Goal: Register for event/course

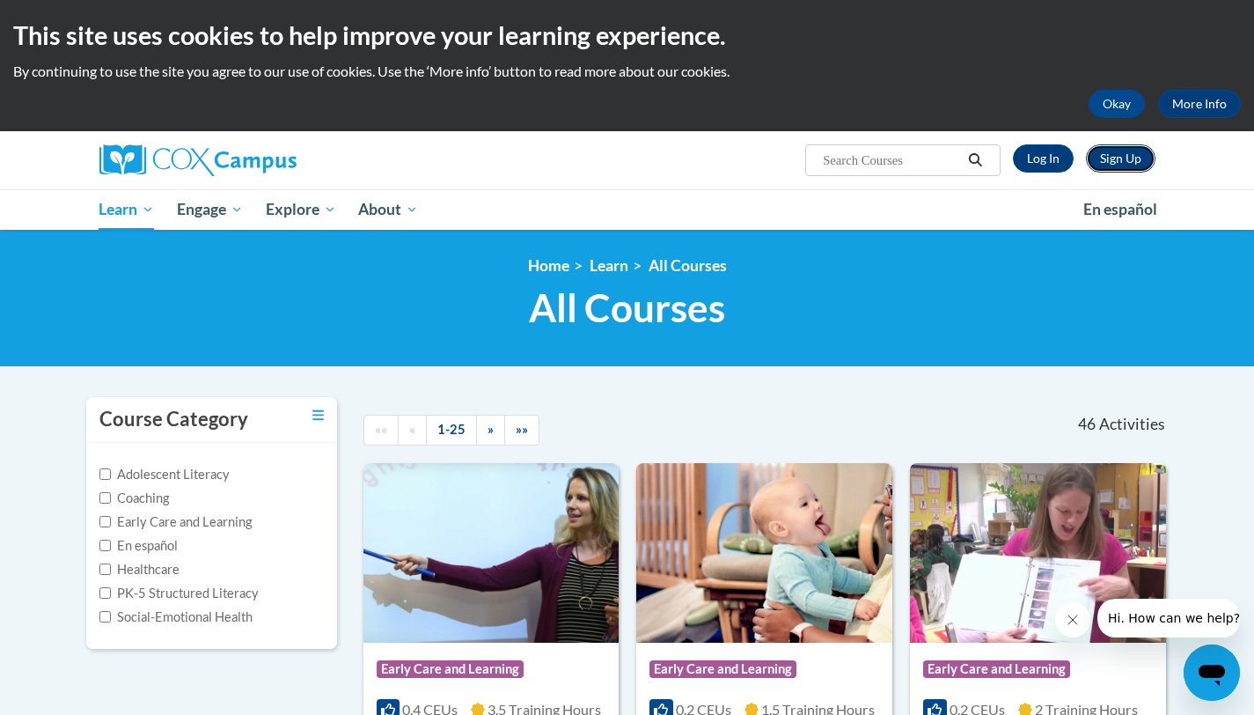
click at [1127, 165] on link "Sign Up" at bounding box center [1121, 158] width 70 height 28
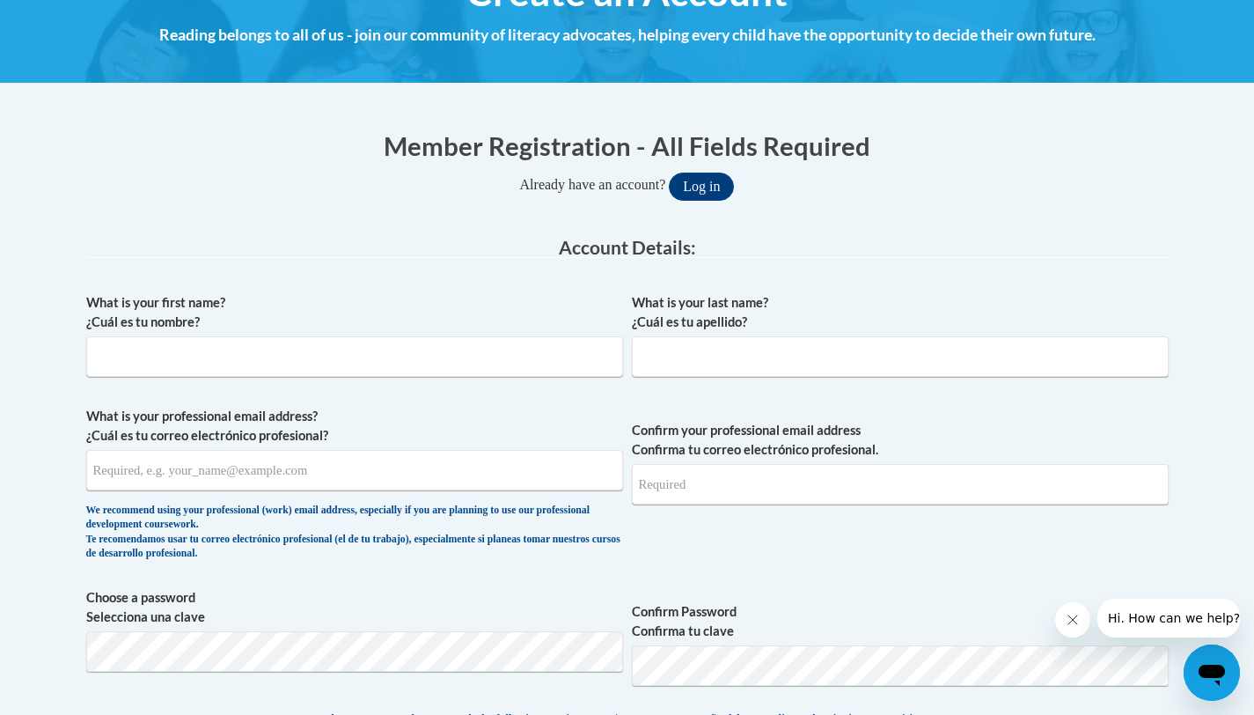
scroll to position [250, 0]
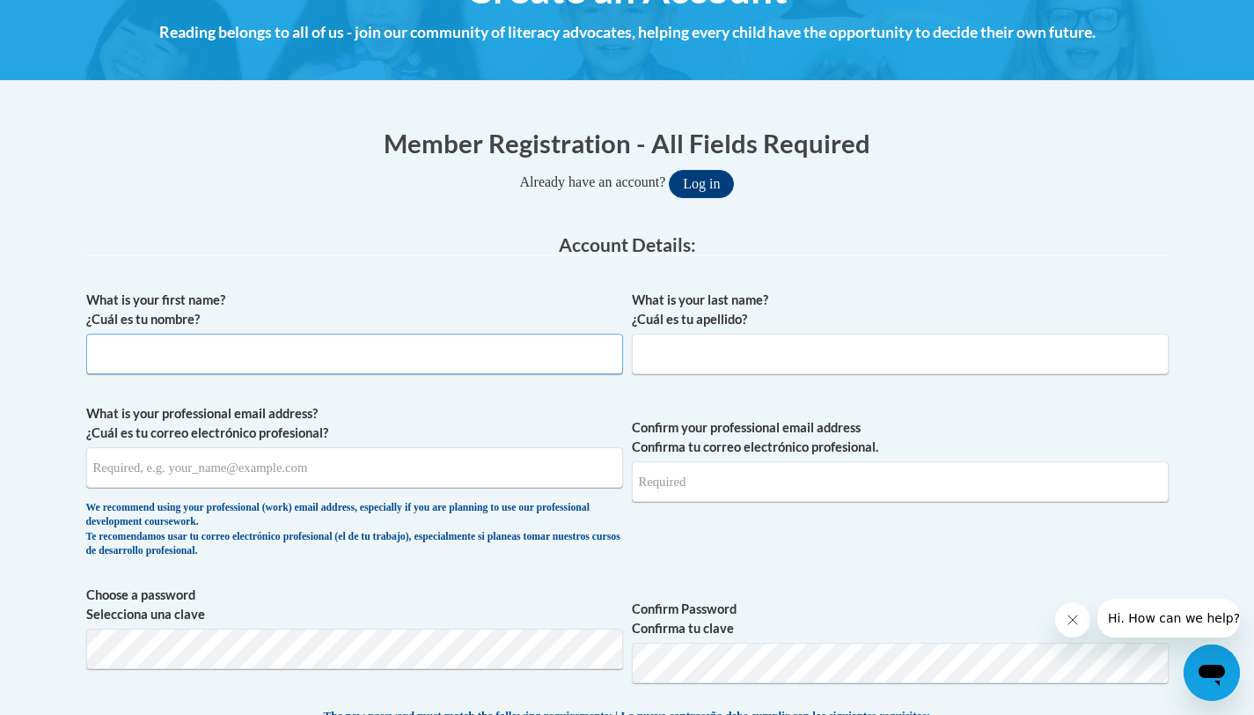
click at [527, 357] on input "What is your first name? ¿Cuál es tu nombre?" at bounding box center [354, 354] width 537 height 40
type input "Jamie"
click at [751, 354] on input "What is your last name? ¿Cuál es tu apellido?" at bounding box center [900, 354] width 537 height 40
type input "Burch"
click at [489, 463] on input "What is your professional email address? ¿Cuál es tu correo electrónico profesi…" at bounding box center [354, 467] width 537 height 40
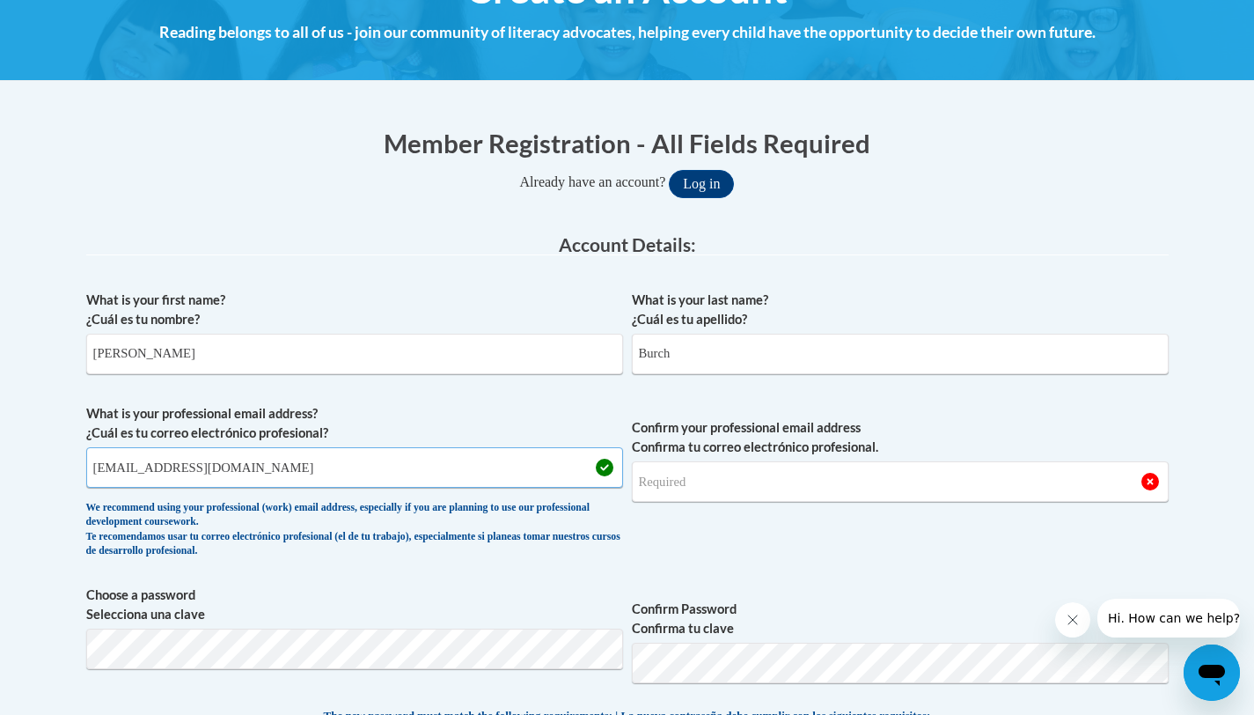
type input "JamieBurch17@gmail.com"
click at [823, 478] on input "Confirm your professional email address Confirma tu correo electrónico profesio…" at bounding box center [900, 481] width 537 height 40
type input "jamieburch17@gmail.com"
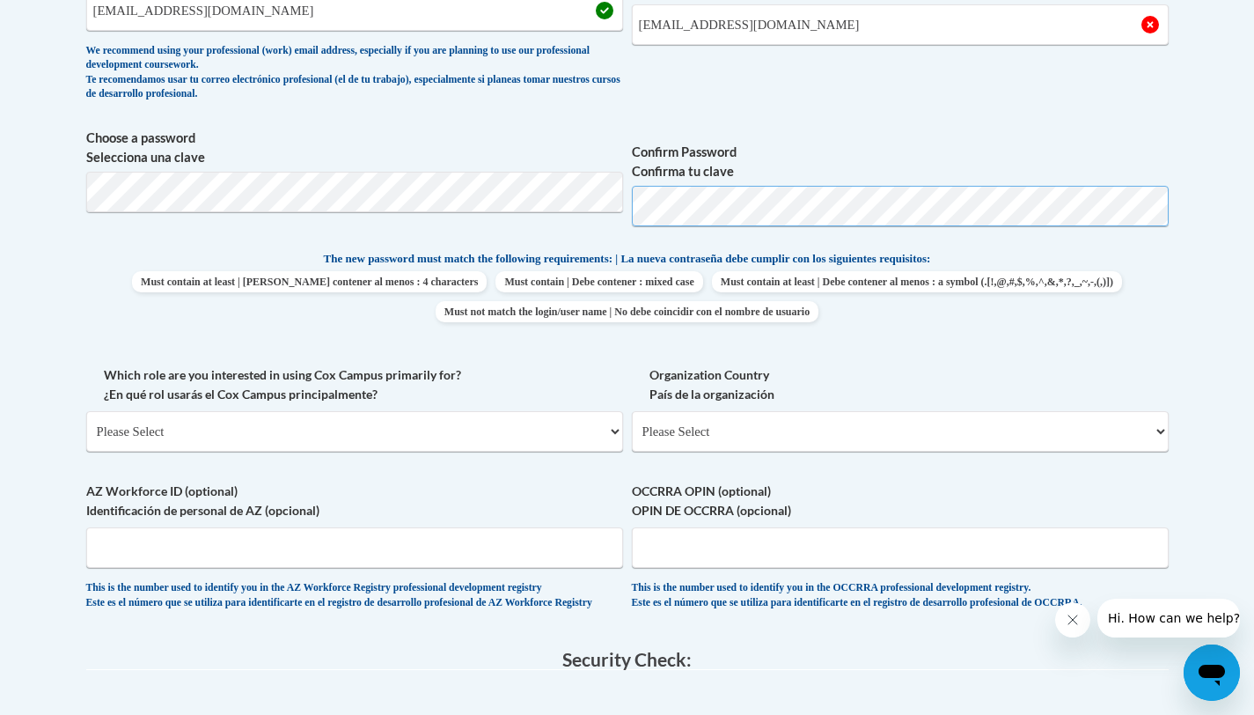
scroll to position [710, 0]
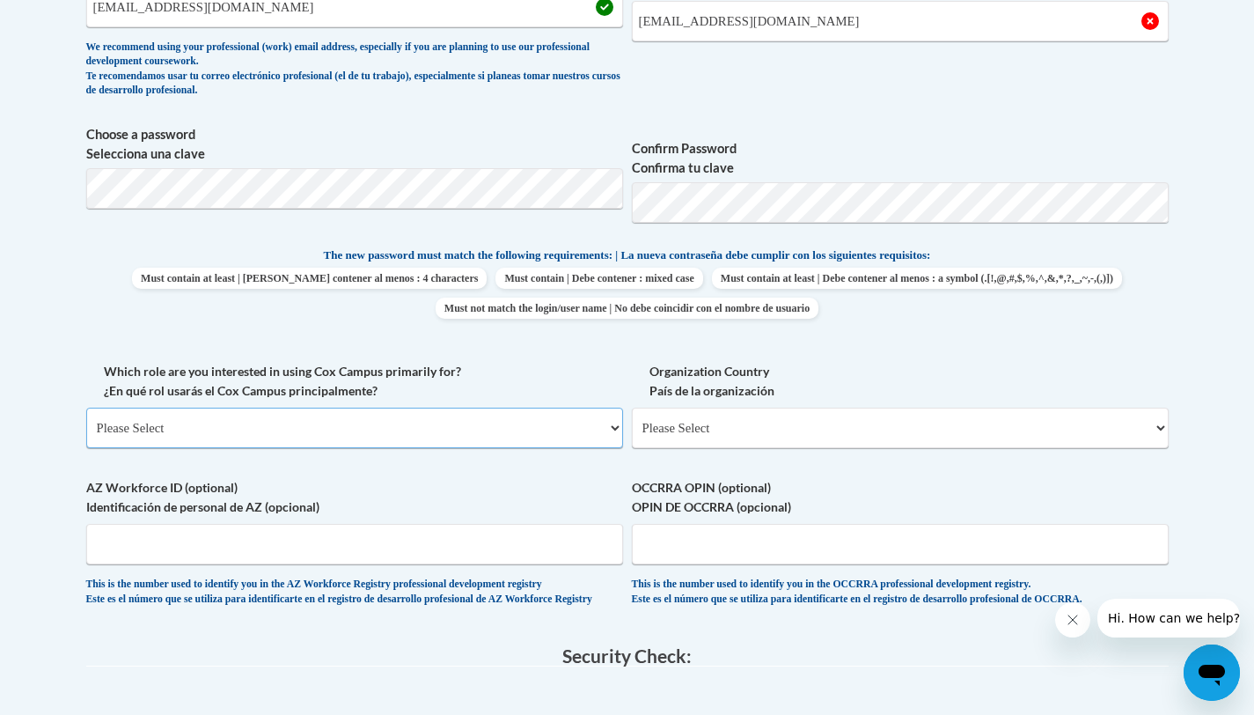
click at [393, 428] on select "Please Select College/University | Colegio/Universidad Community/Nonprofit Part…" at bounding box center [354, 428] width 537 height 40
select select "fbf2d438-af2f-41f8-98f1-81c410e29de3"
click at [86, 408] on select "Please Select College/University | Colegio/Universidad Community/Nonprofit Part…" at bounding box center [354, 428] width 537 height 40
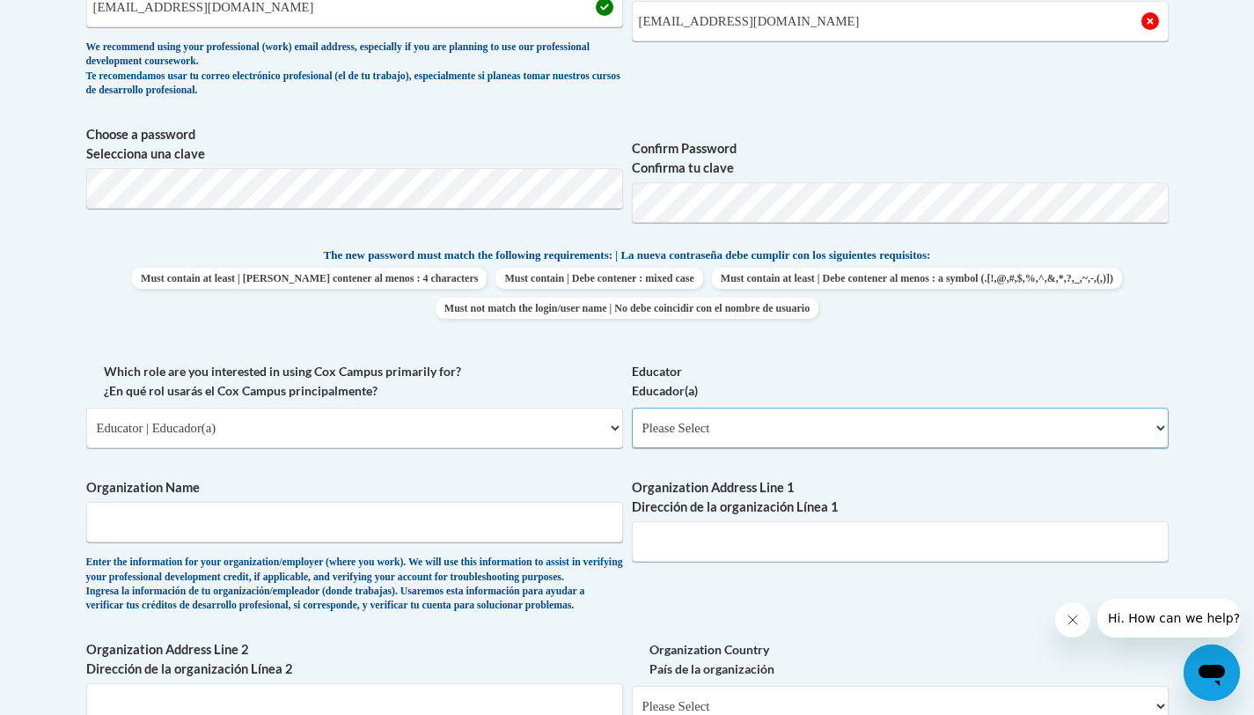
click at [755, 418] on select "Please Select Early Learning/Daycare Teacher/Family Home Care Provider | Maestr…" at bounding box center [900, 428] width 537 height 40
select select "5e2af403-4f2c-4e49-a02f-103e55d7b75b"
click at [632, 408] on select "Please Select Early Learning/Daycare Teacher/Family Home Care Provider | Maestr…" at bounding box center [900, 428] width 537 height 40
click at [500, 522] on input "Organization Name" at bounding box center [354, 522] width 537 height 40
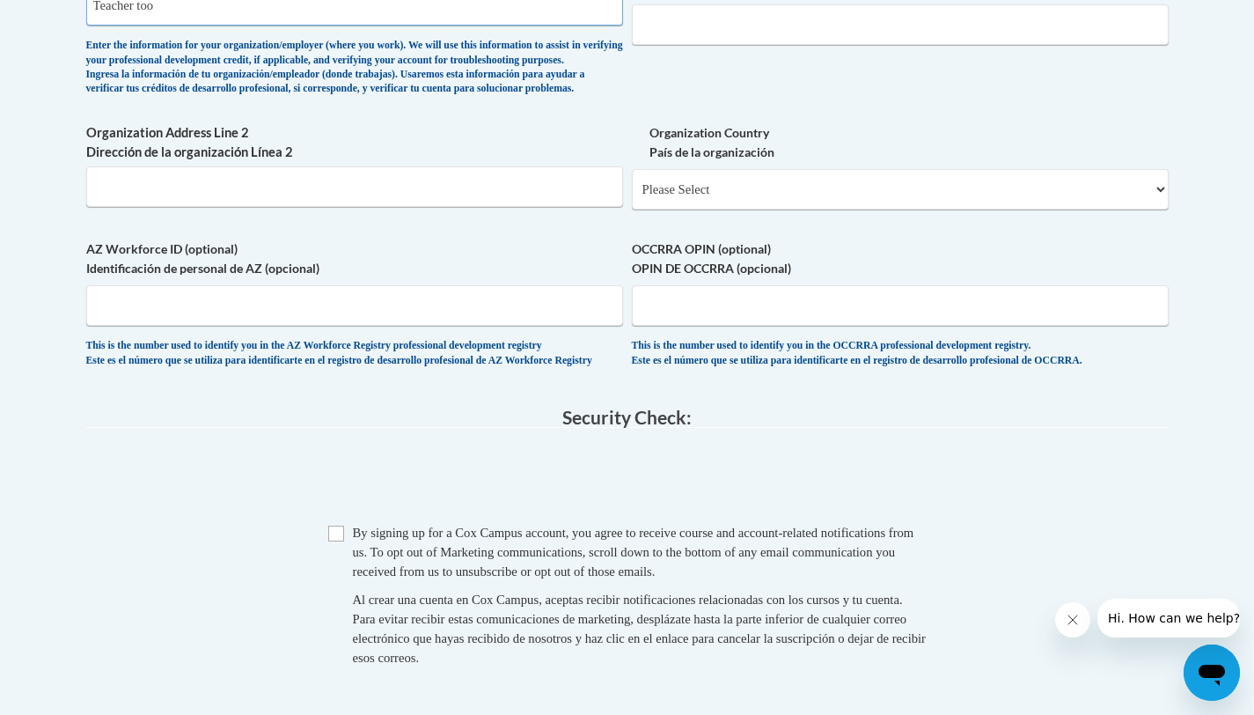
scroll to position [1230, 0]
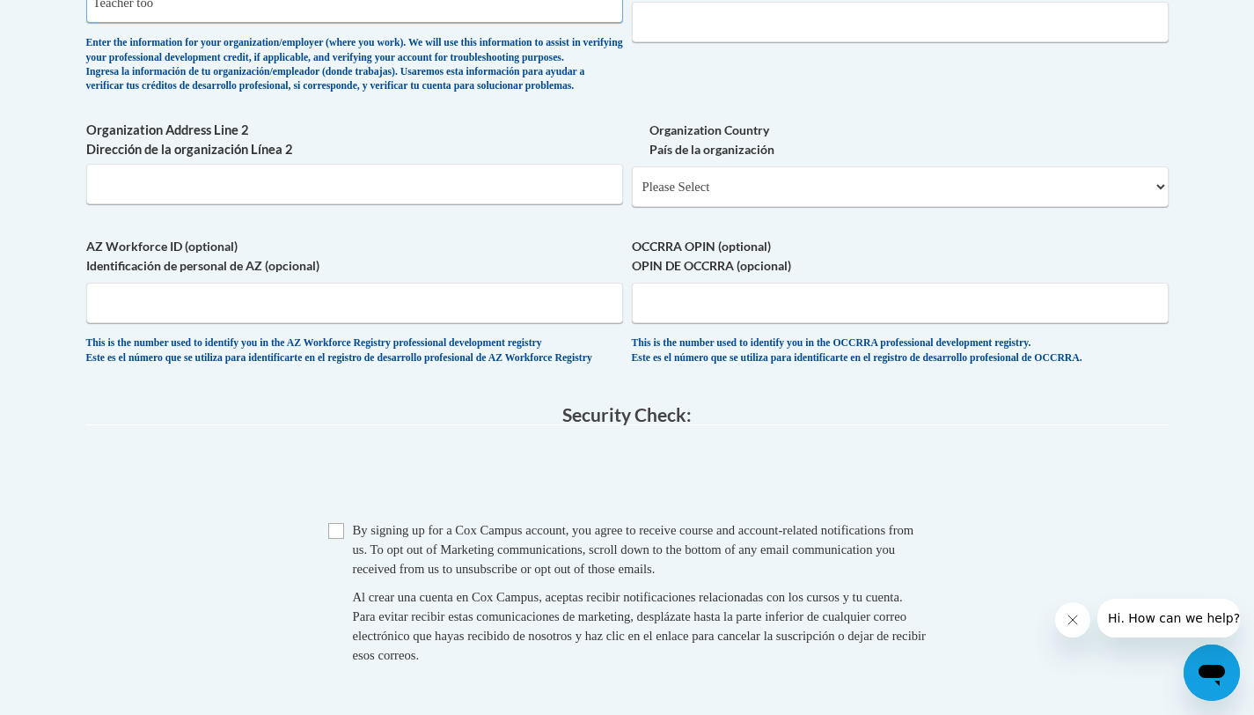
type input "Teacher too"
click at [329, 562] on span "Checkbox By signing up for a Cox Campus account, you agree to receive course an…" at bounding box center [627, 601] width 599 height 162
click at [331, 539] on input "Checkbox" at bounding box center [336, 531] width 16 height 16
checkbox input "true"
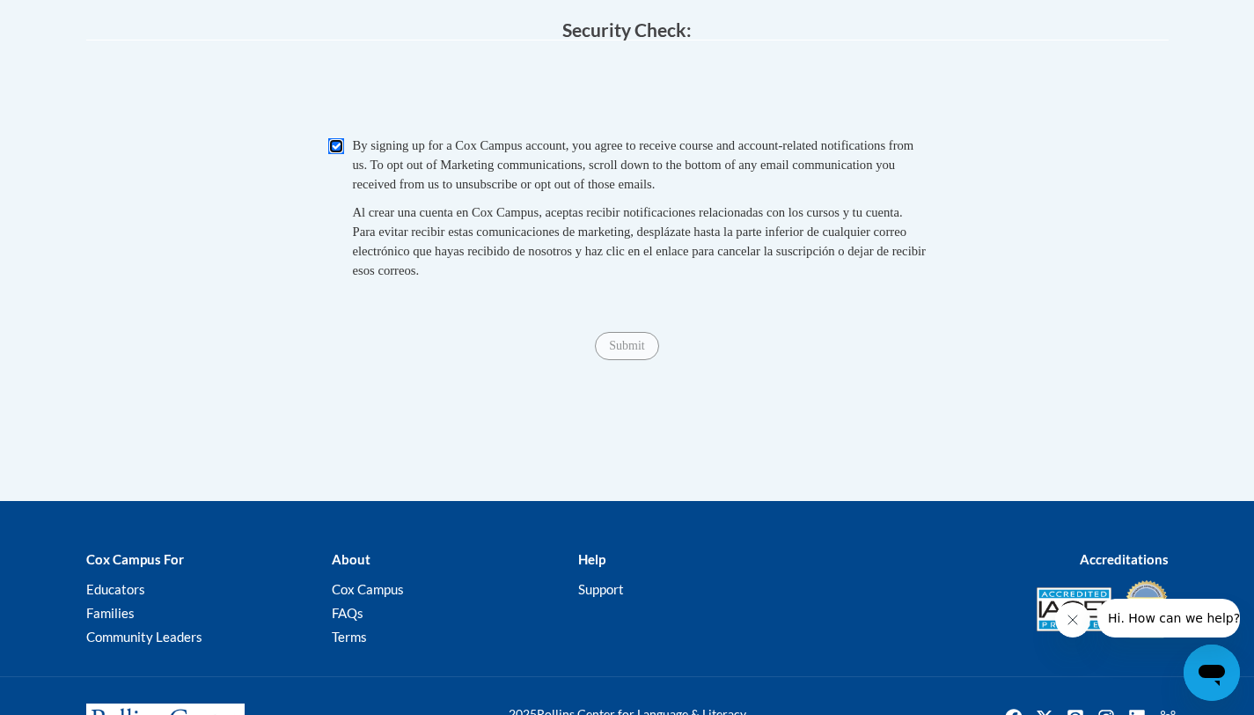
scroll to position [1734, 0]
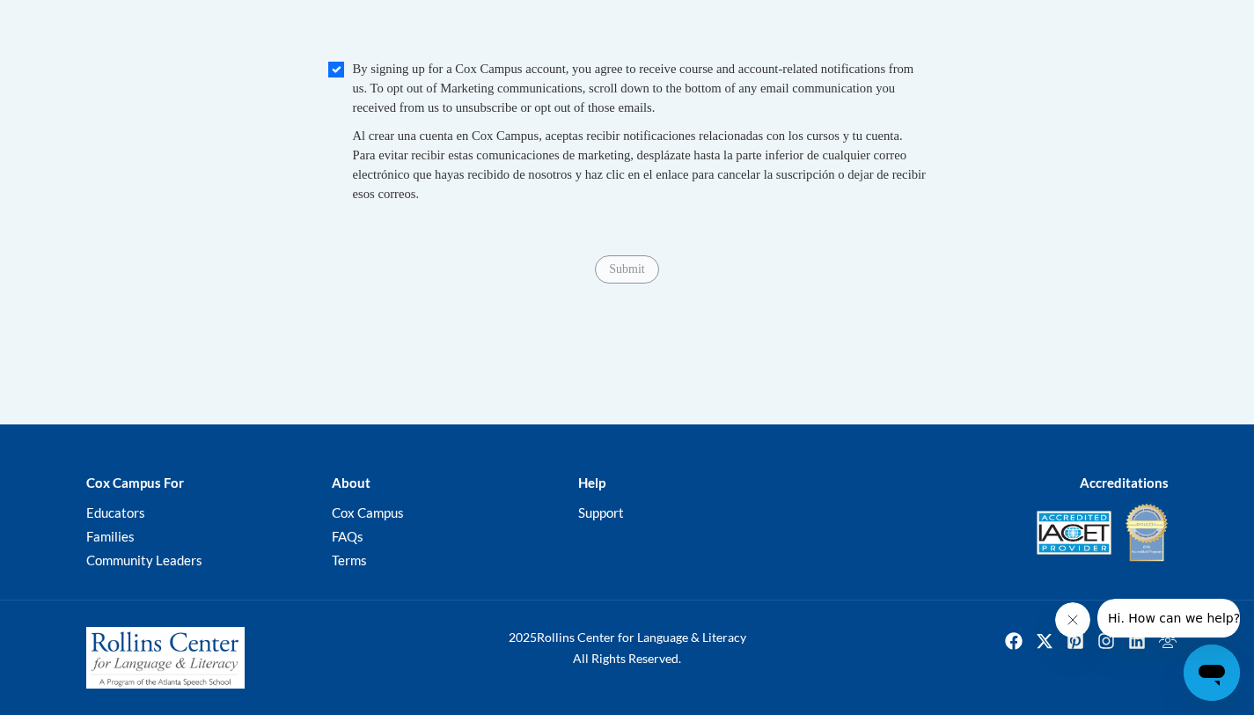
click at [624, 276] on div "Submit Submit" at bounding box center [627, 269] width 1083 height 28
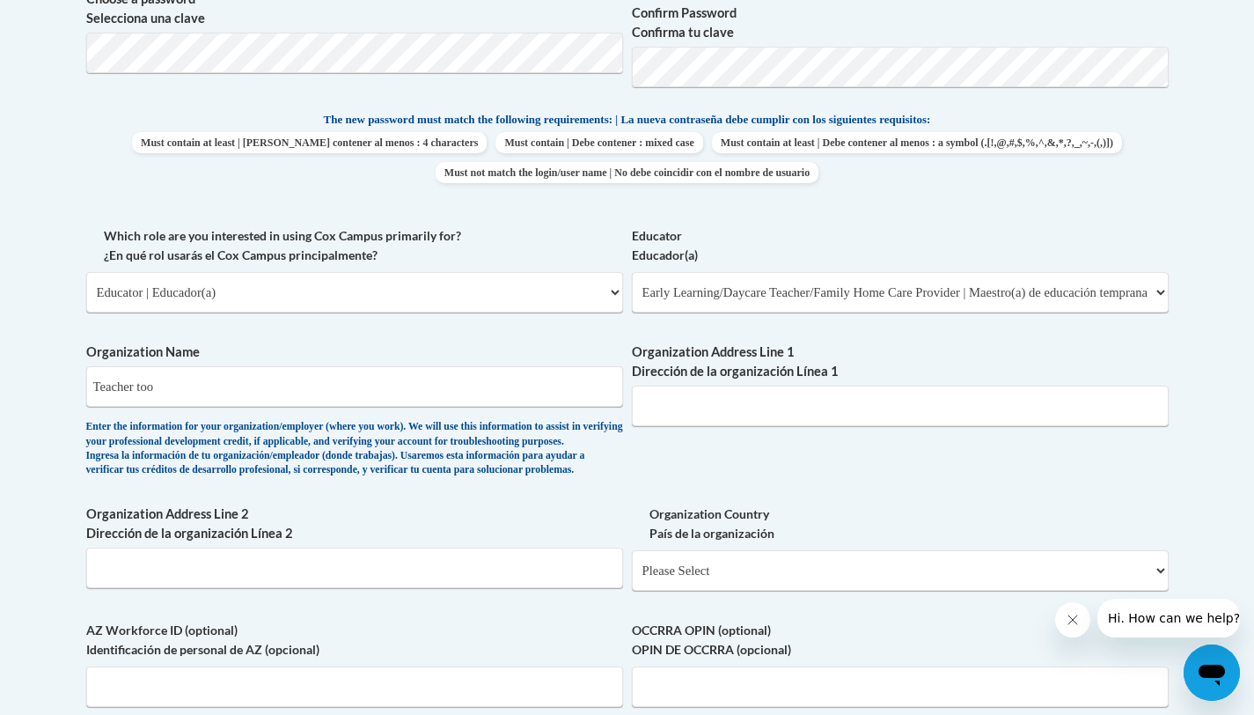
scroll to position [849, 0]
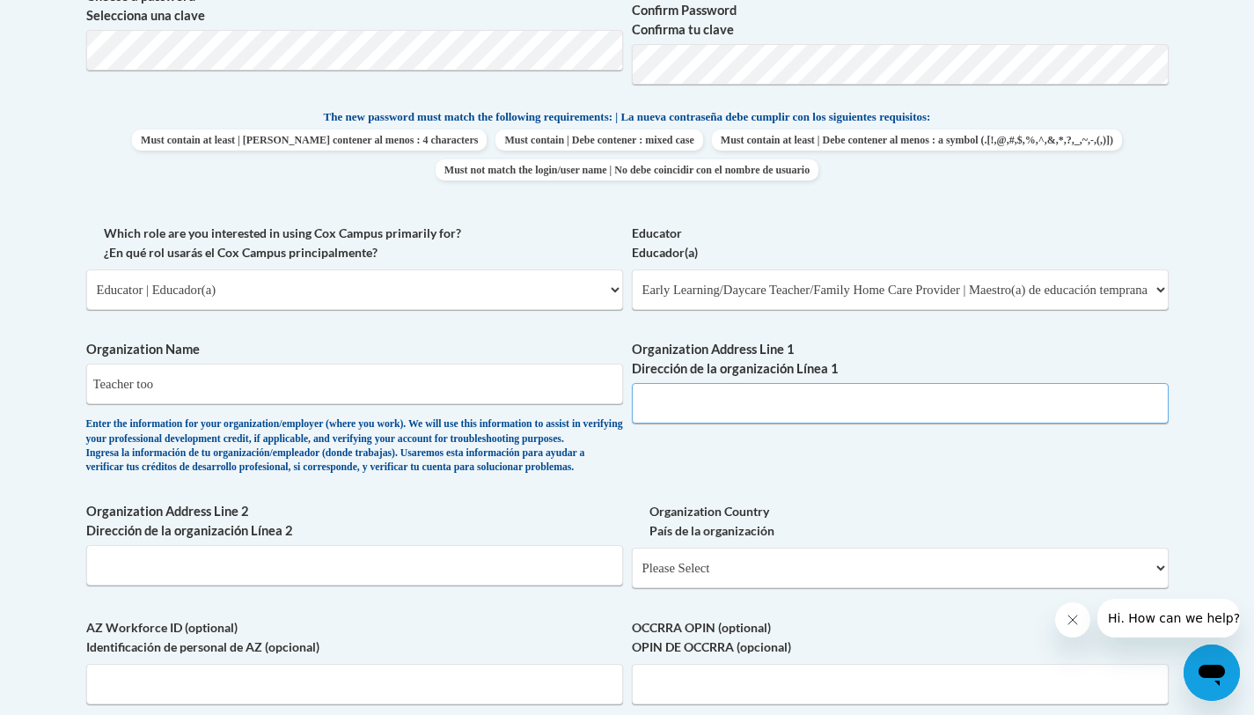
click at [666, 393] on input "Organization Address Line 1 Dirección de la organización Línea 1" at bounding box center [900, 403] width 537 height 40
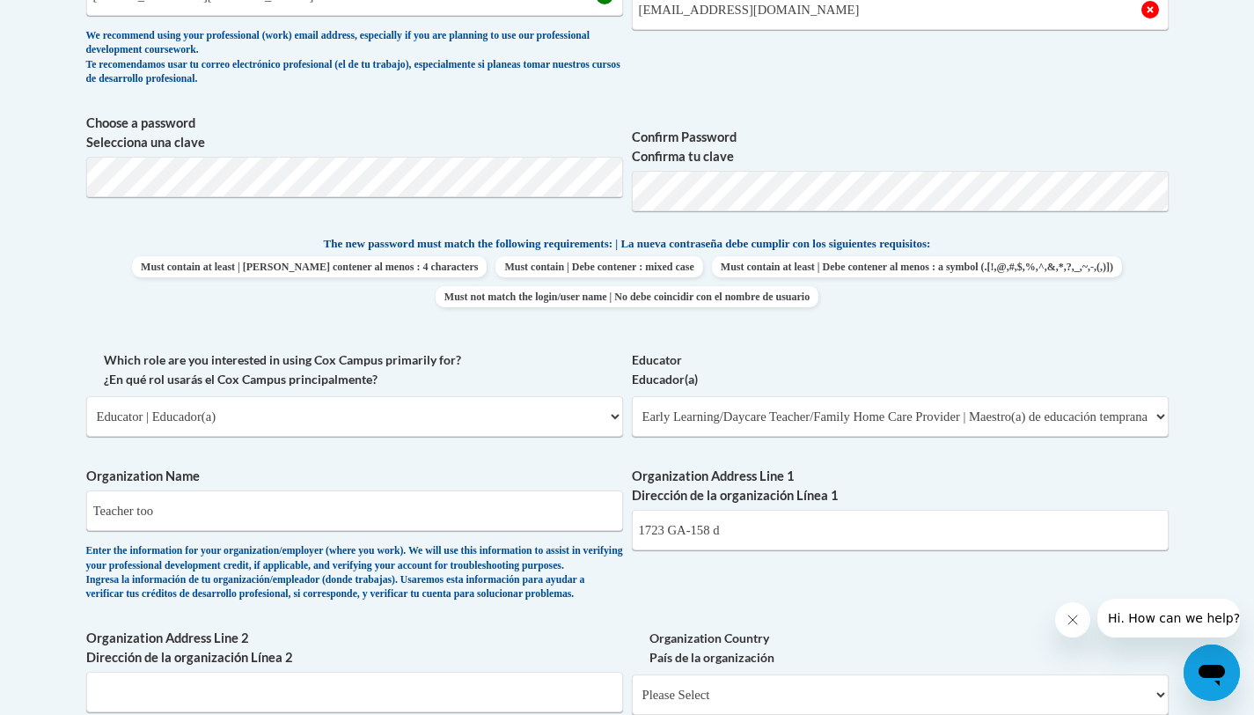
scroll to position [718, 0]
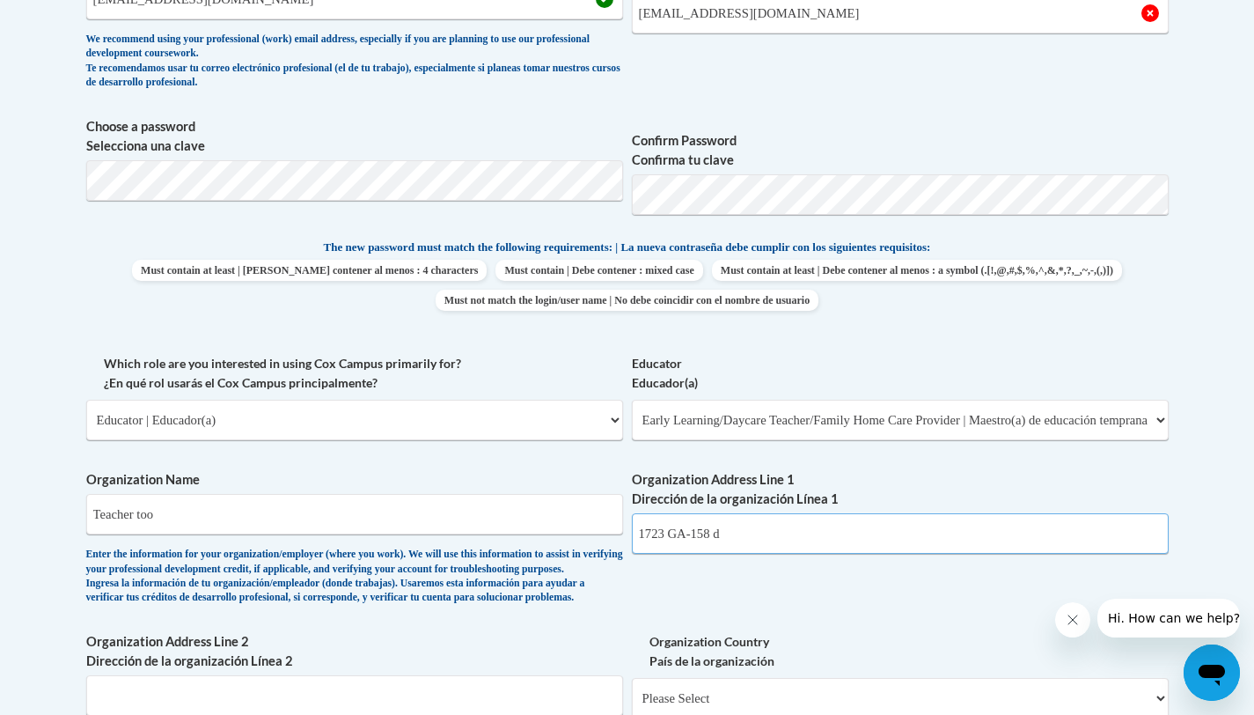
click at [732, 538] on input "1723 GA-158 d" at bounding box center [900, 533] width 537 height 40
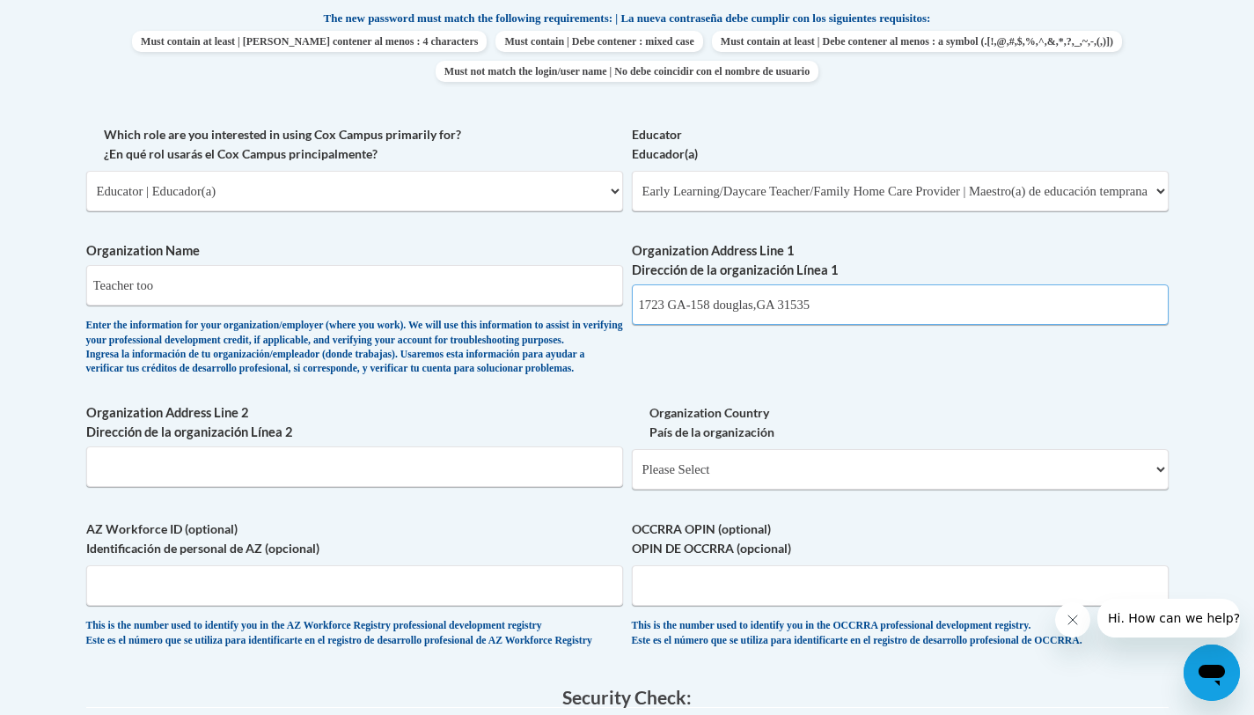
scroll to position [951, 0]
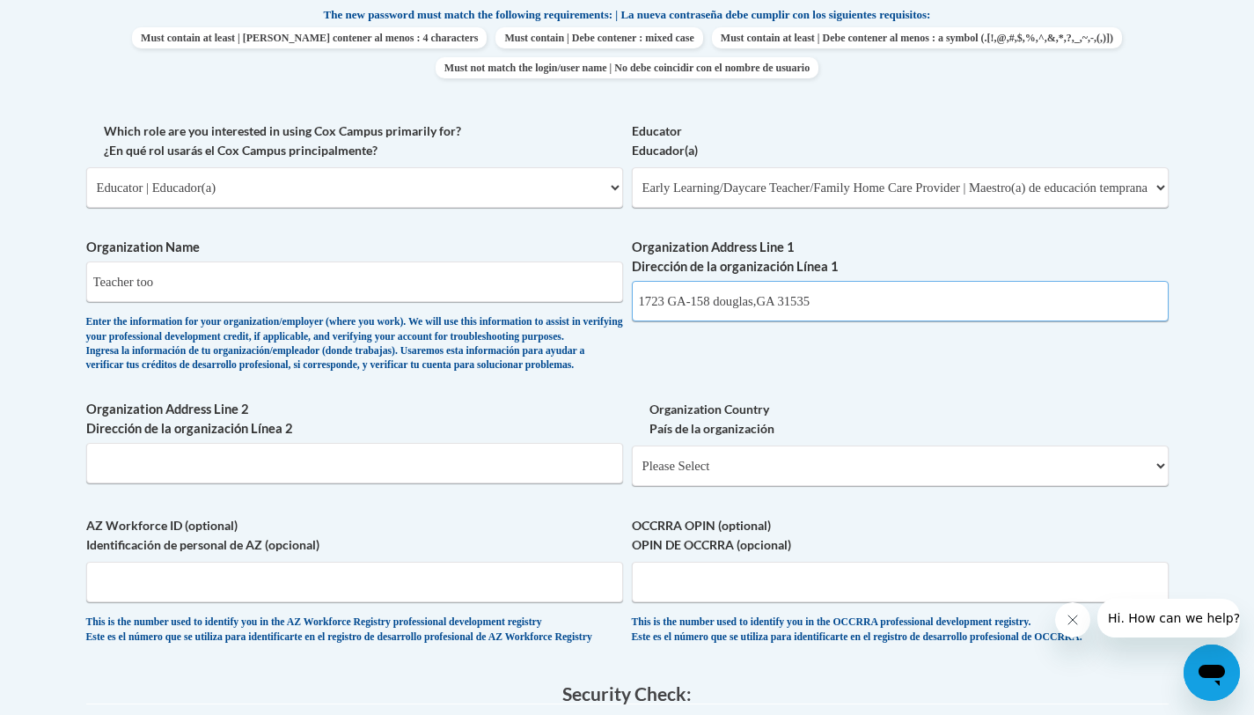
type input "1723 GA-158 douglas,GA 31535"
click at [1159, 486] on select "Please Select United States | Estados Unidos Outside of the United States | Fue…" at bounding box center [900, 465] width 537 height 40
select select "ad49bcad-a171-4b2e-b99c-48b446064914"
click at [632, 474] on select "Please Select United States | Estados Unidos Outside of the United States | Fue…" at bounding box center [900, 465] width 537 height 40
select select
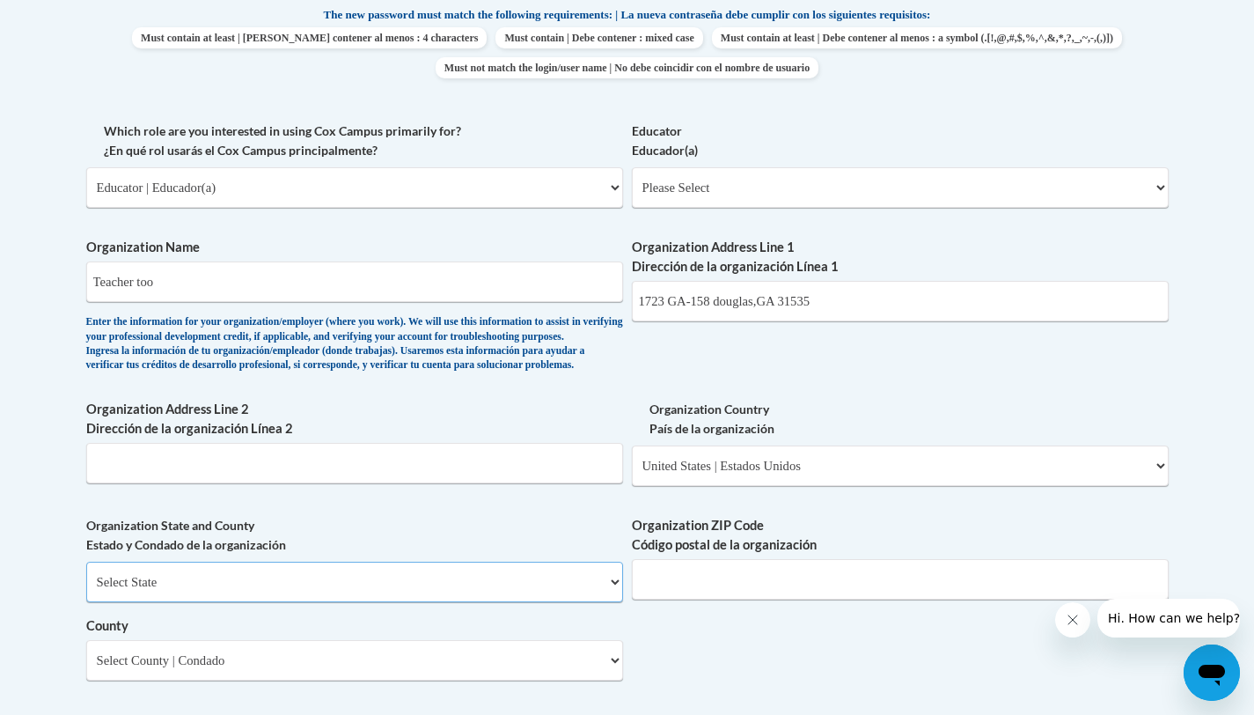
click at [401, 602] on select "Select State Alabama Alaska Arizona Arkansas California Colorado Connecticut De…" at bounding box center [354, 582] width 537 height 40
select select "Georgia"
click at [86, 591] on select "Select State Alabama Alaska Arizona Arkansas California Colorado Connecticut De…" at bounding box center [354, 582] width 537 height 40
click at [856, 314] on input "1723 GA-158 douglas,GA 31535" at bounding box center [900, 301] width 537 height 40
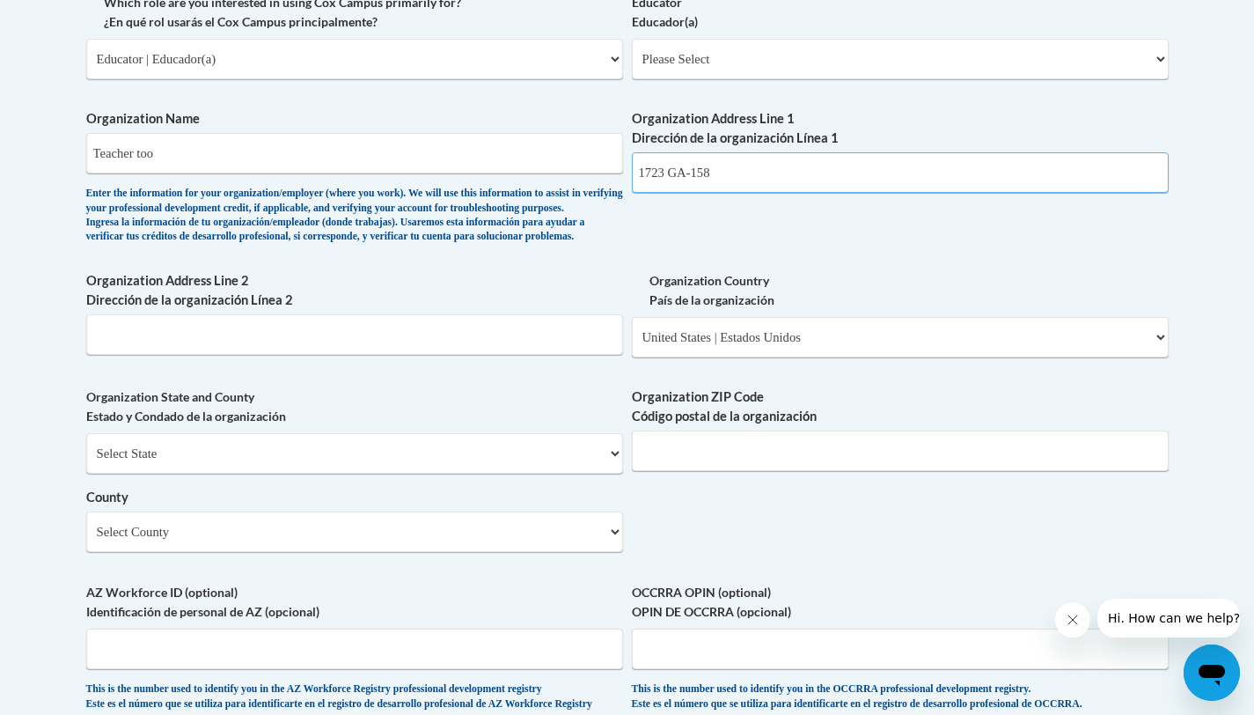
scroll to position [1086, 0]
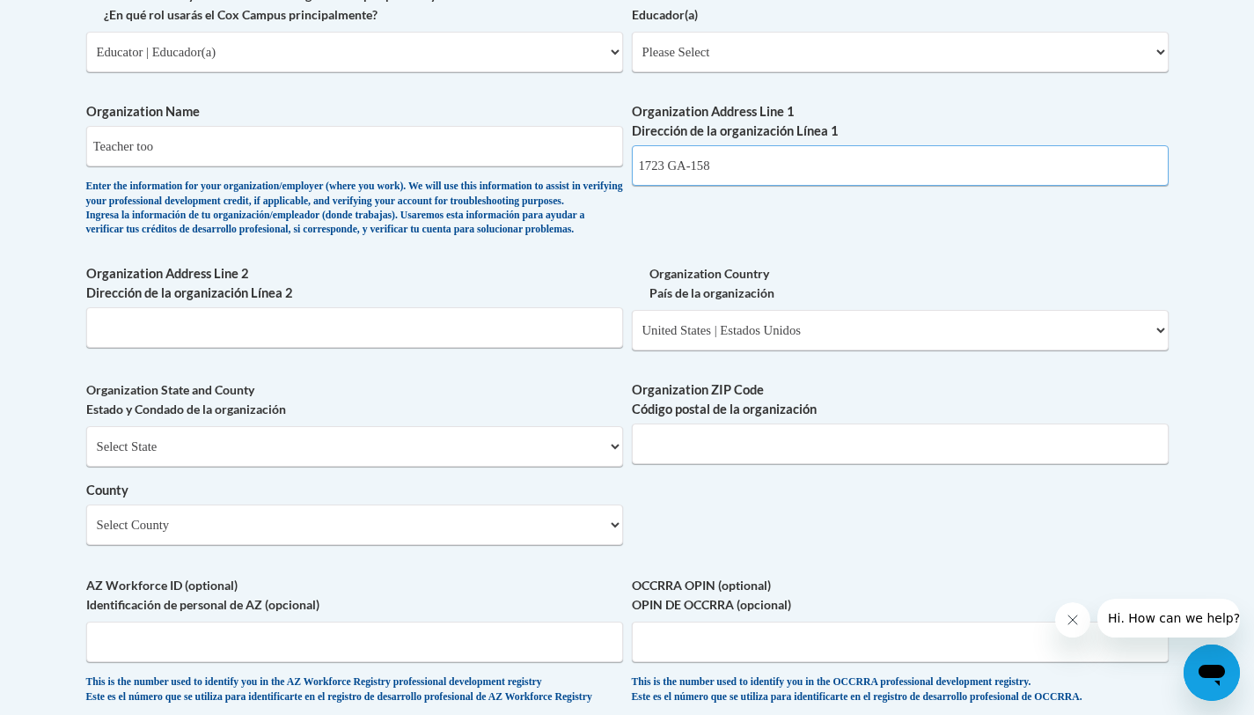
type input "1723 GA-158"
click at [780, 464] on input "Organization ZIP Code Código postal de la organización" at bounding box center [900, 443] width 537 height 40
type input "31535"
click at [614, 545] on select "Select County Appling Atkinson Bacon Baker Baldwin Banks Barrow Bartow Ben Hill…" at bounding box center [354, 524] width 537 height 40
select select "Coffee"
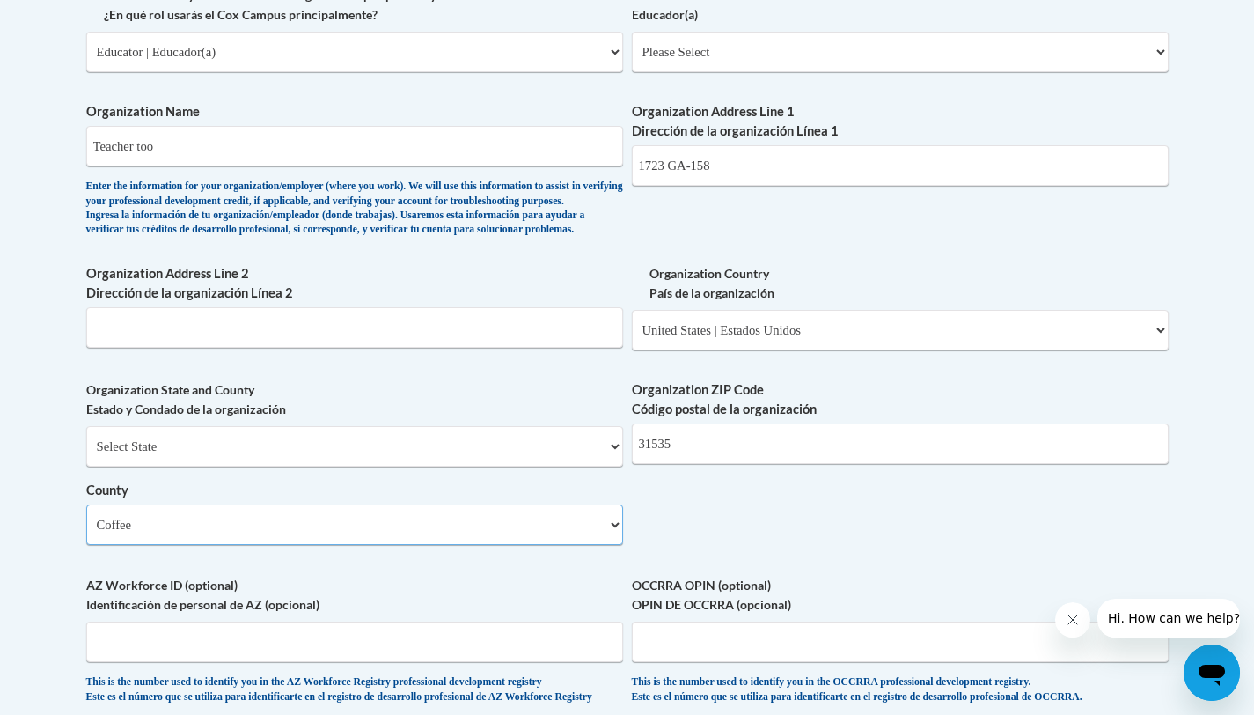
click at [86, 533] on select "Select County Appling Atkinson Bacon Baker Baldwin Banks Barrow Bartow Ben Hill…" at bounding box center [354, 524] width 537 height 40
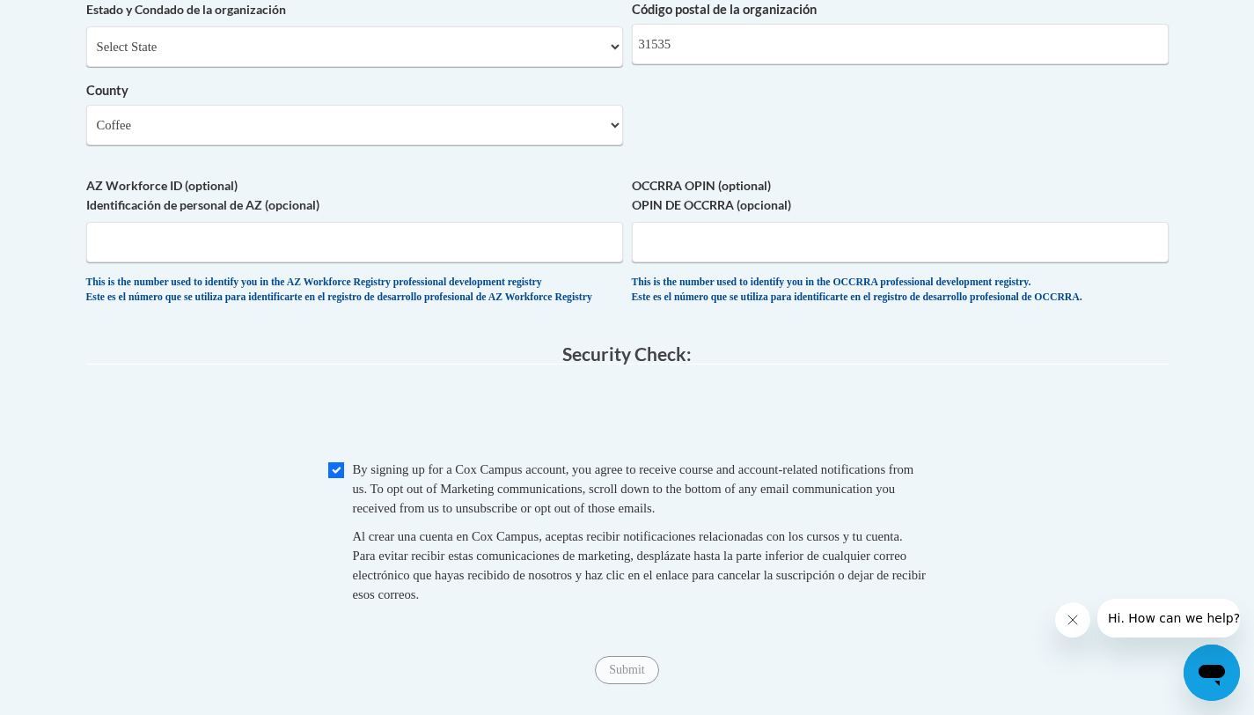
scroll to position [1538, 0]
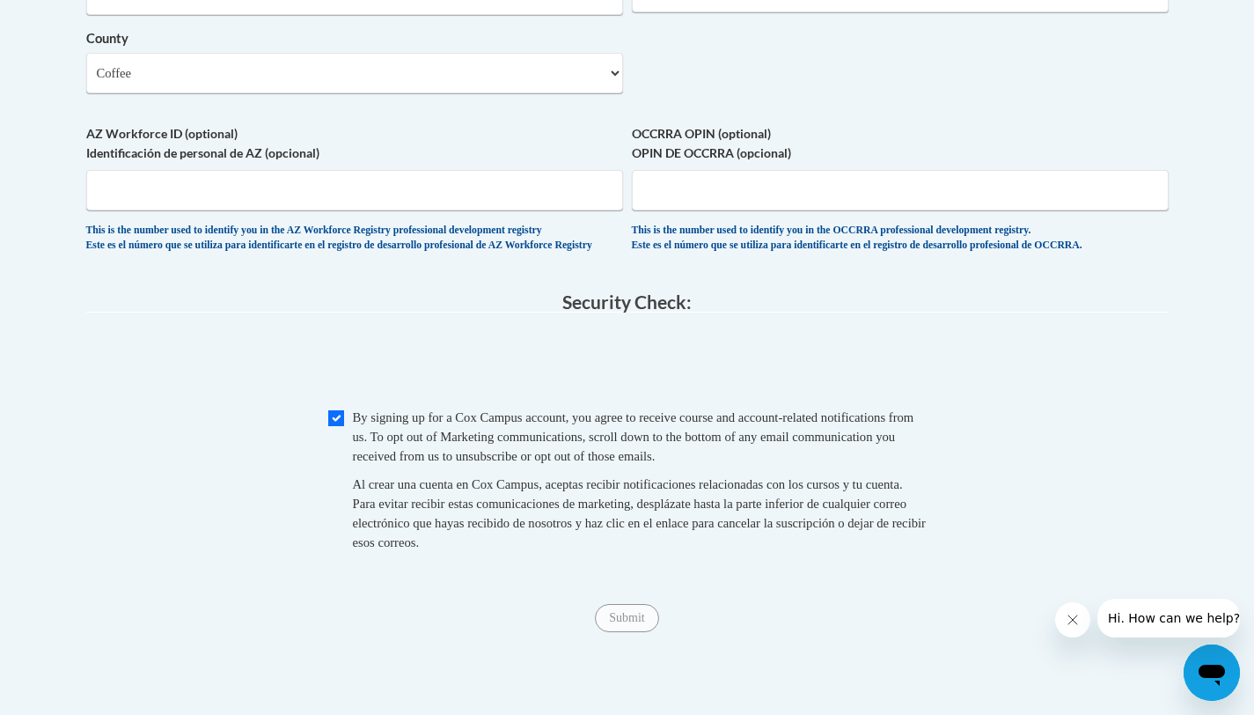
click at [633, 623] on span "Submit" at bounding box center [626, 616] width 63 height 14
click at [1057, 621] on button "Close message from company" at bounding box center [1072, 619] width 35 height 35
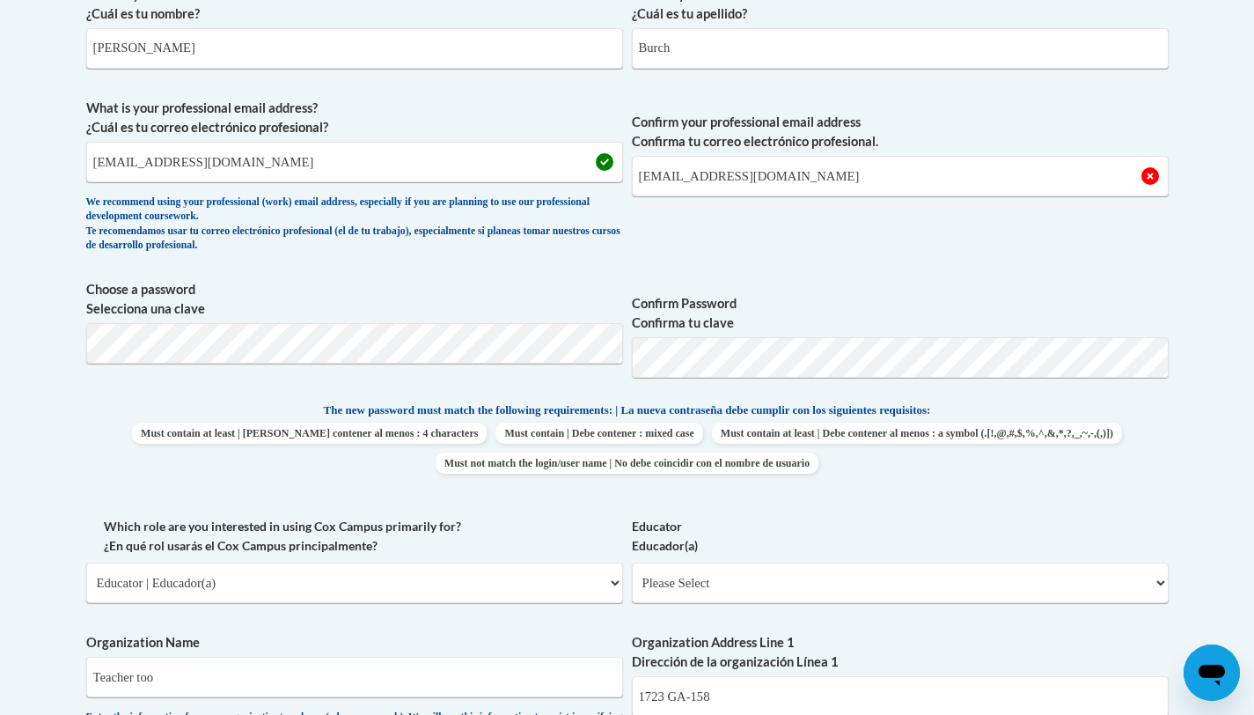
scroll to position [555, 0]
click at [643, 177] on input "jamieburch17@gmail.com" at bounding box center [900, 177] width 537 height 40
click at [717, 220] on span "Confirm your professional email address Confirma tu correo electrónico profesio…" at bounding box center [900, 180] width 537 height 163
click at [682, 175] on input "Jamieburch17@gmail.com" at bounding box center [900, 177] width 537 height 40
click at [679, 179] on input "Jamieburch17@gmail.com" at bounding box center [900, 177] width 537 height 40
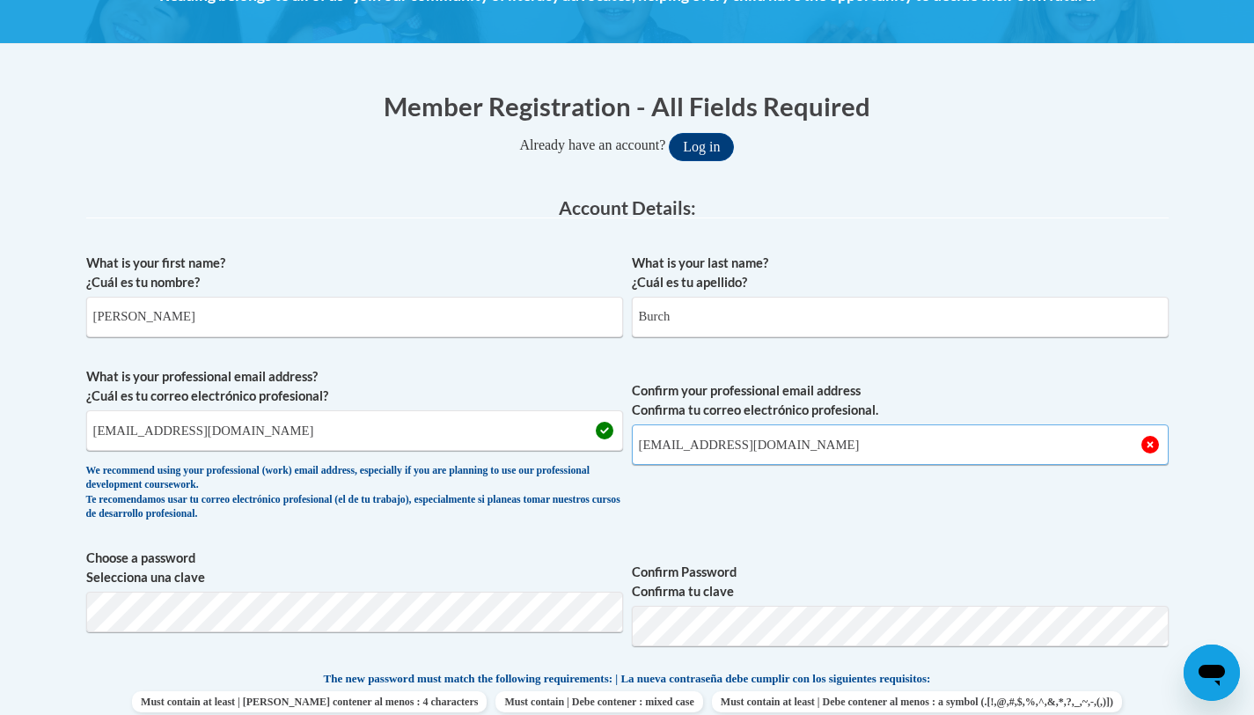
scroll to position [291, 0]
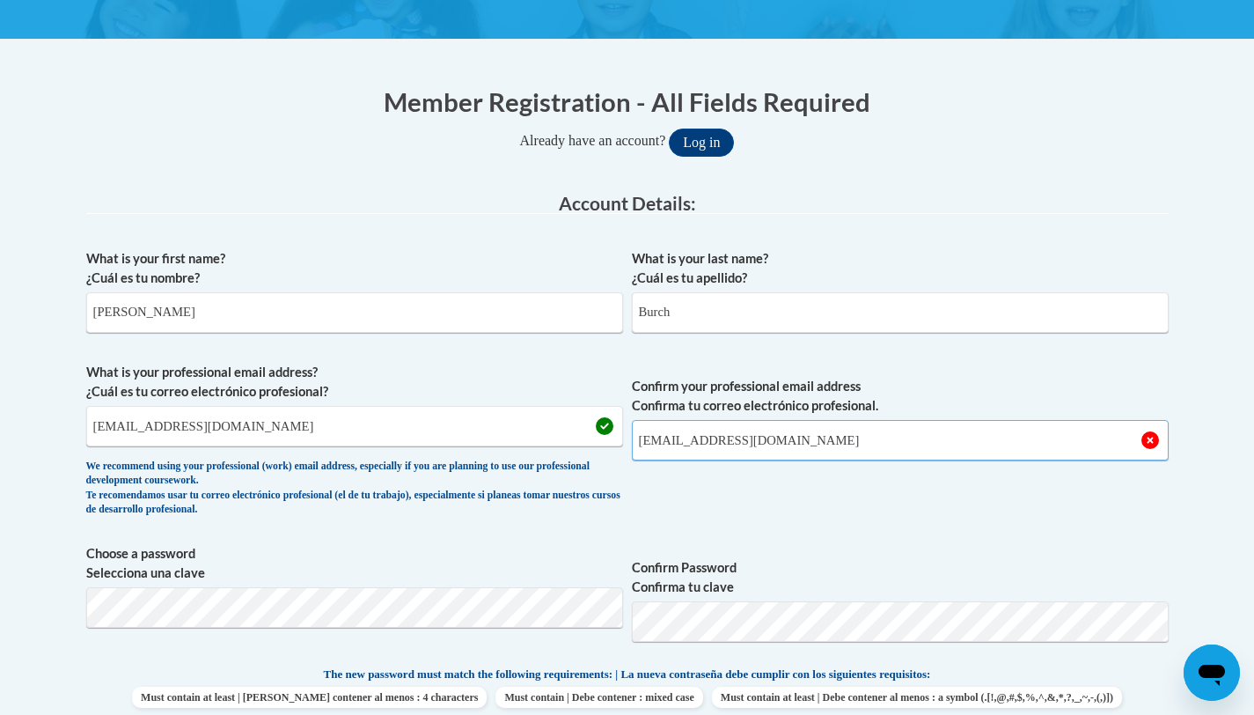
type input "JamieBurch17@gmail.com"
click at [819, 401] on label "Confirm your professional email address Confirma tu correo electrónico profesio…" at bounding box center [900, 396] width 537 height 39
click at [819, 420] on input "JamieBurch17@gmail.com" at bounding box center [900, 440] width 537 height 40
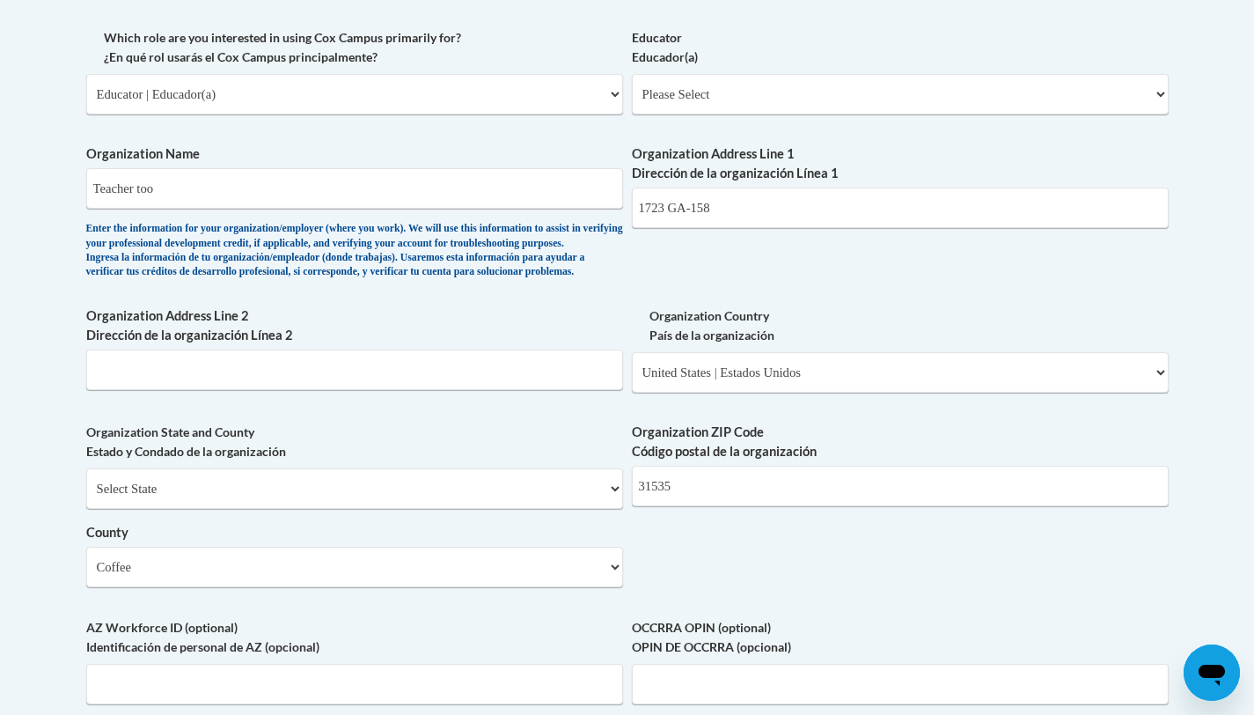
scroll to position [1047, 0]
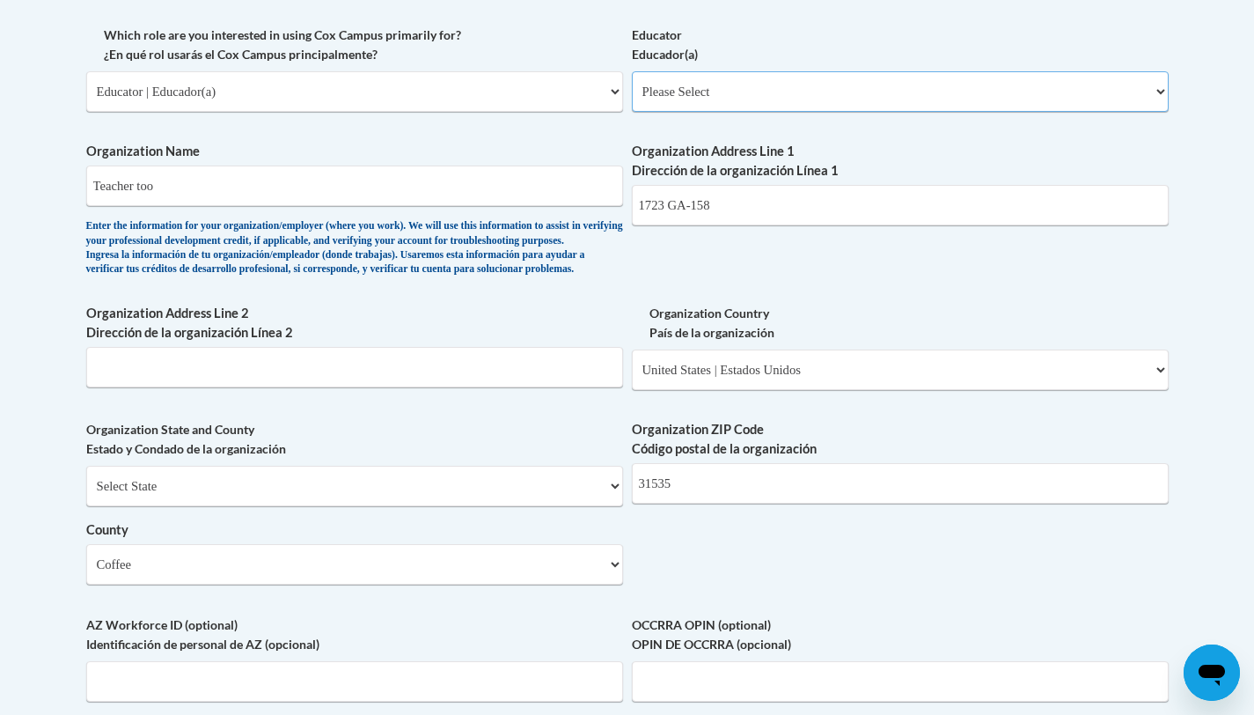
click at [899, 101] on select "Please Select Early Learning/Daycare Teacher/Family Home Care Provider | Maestr…" at bounding box center [900, 91] width 537 height 40
select select "5e2af403-4f2c-4e49-a02f-103e55d7b75b"
click at [632, 71] on select "Please Select Early Learning/Daycare Teacher/Family Home Care Provider | Maestr…" at bounding box center [900, 91] width 537 height 40
select select "null"
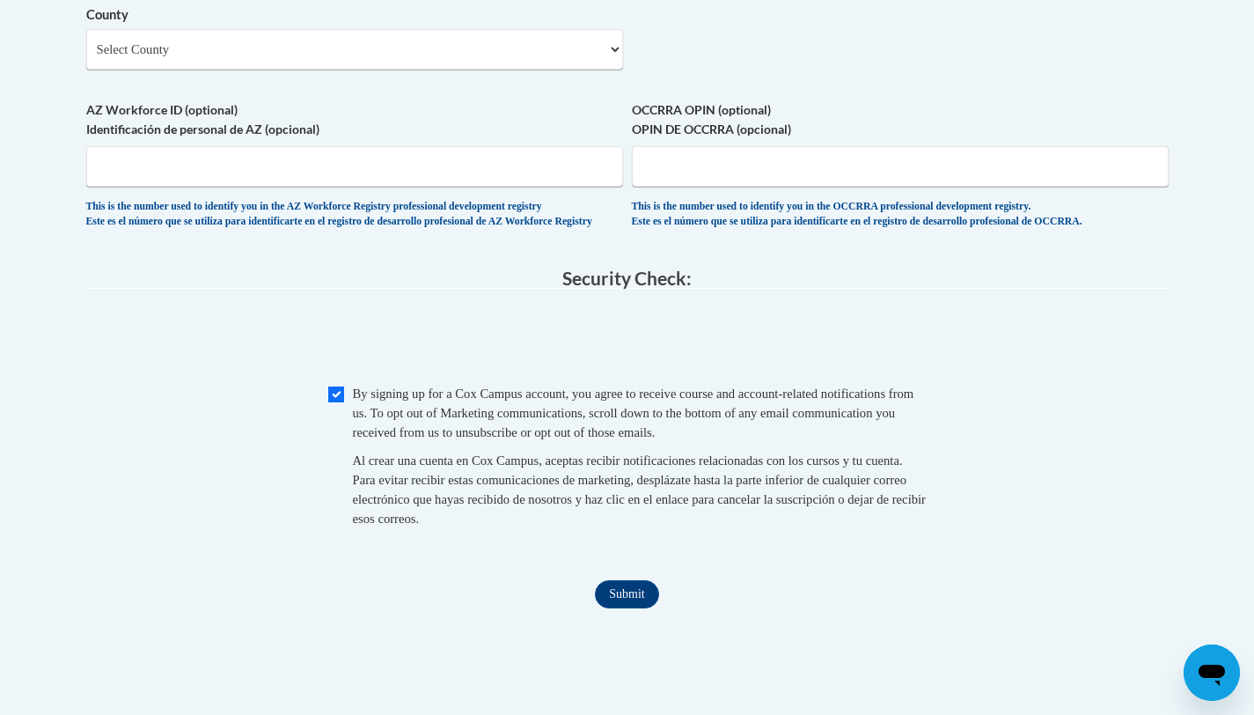
scroll to position [1563, 0]
click at [638, 606] on input "Submit" at bounding box center [626, 592] width 63 height 28
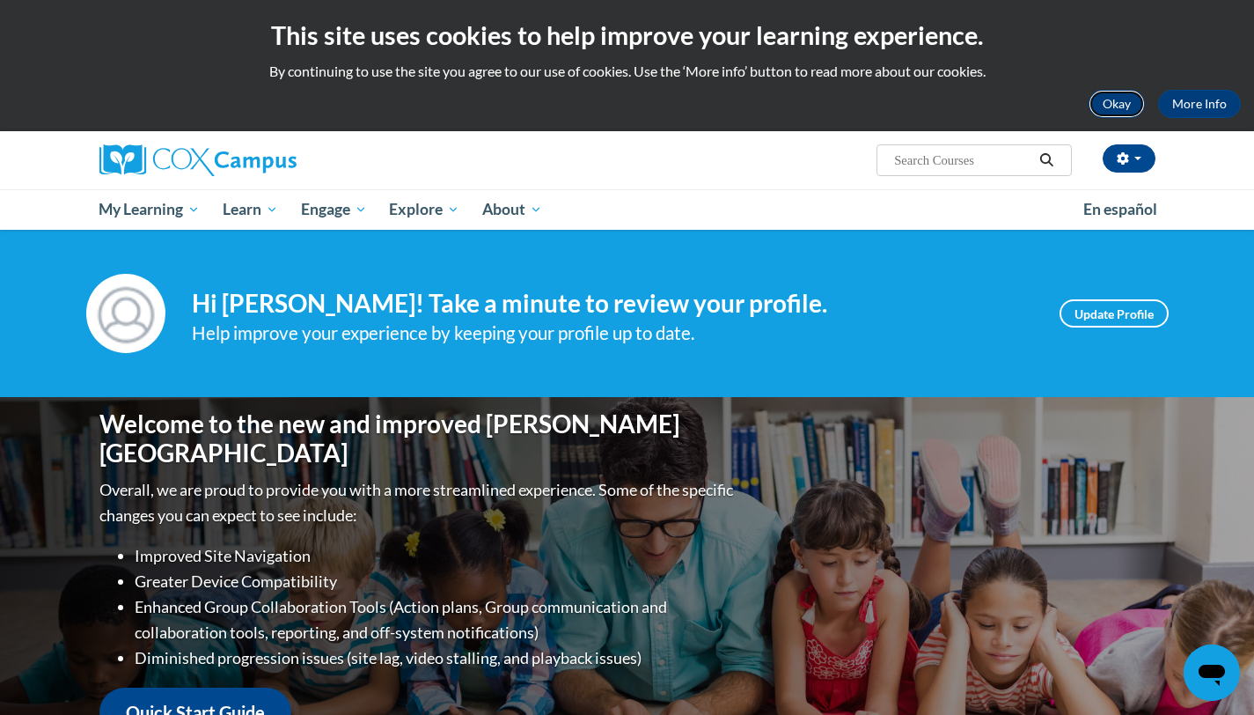
click at [1102, 112] on button "Okay" at bounding box center [1117, 104] width 56 height 28
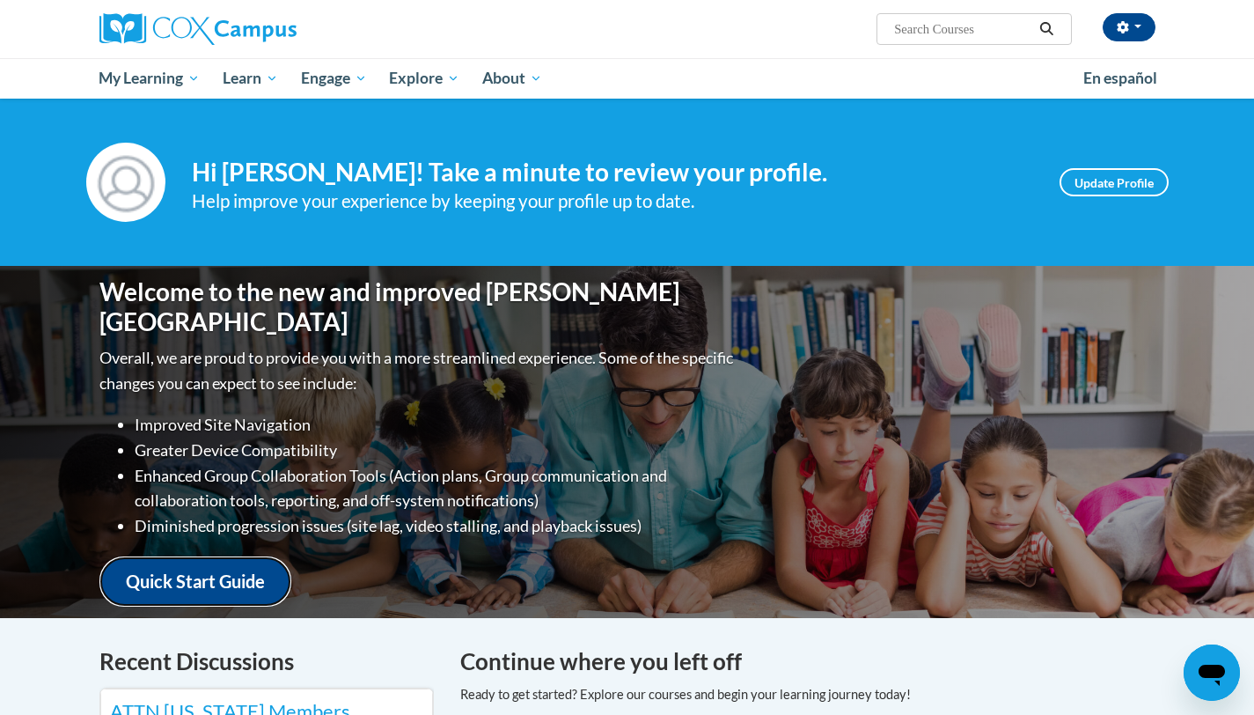
click at [206, 582] on link "Quick Start Guide" at bounding box center [195, 581] width 192 height 50
click at [1099, 178] on link "Update Profile" at bounding box center [1114, 182] width 109 height 28
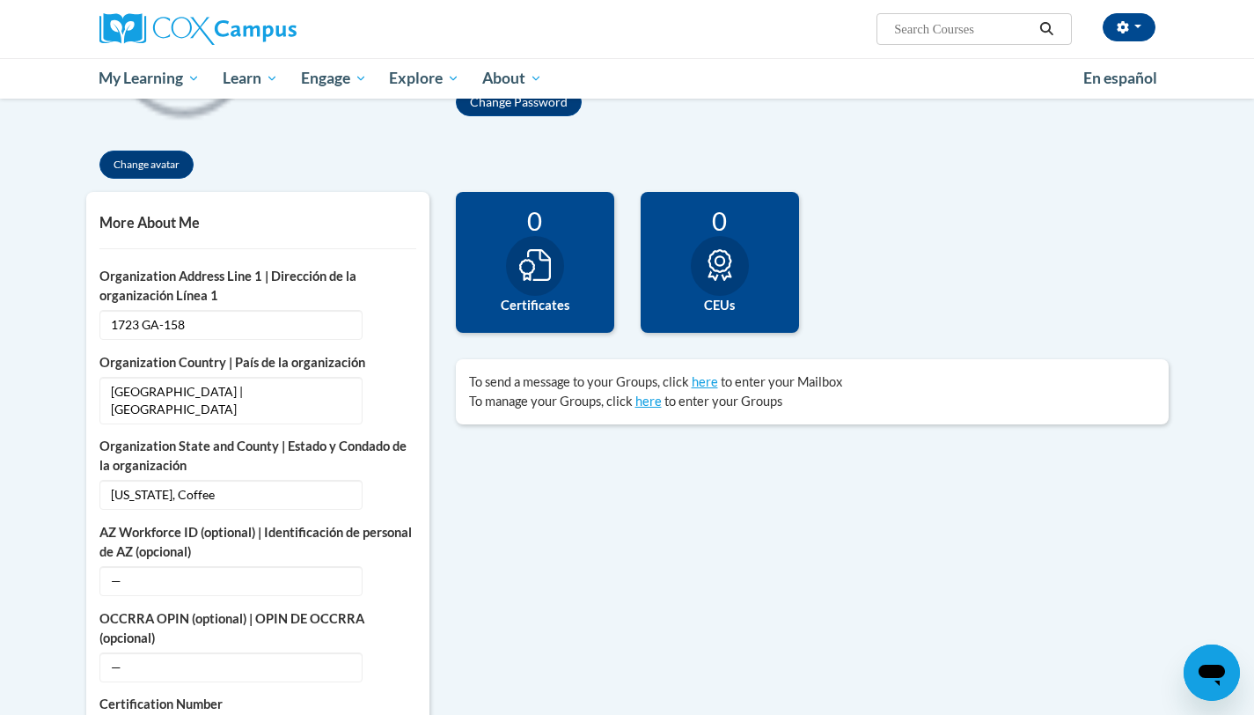
scroll to position [312, 0]
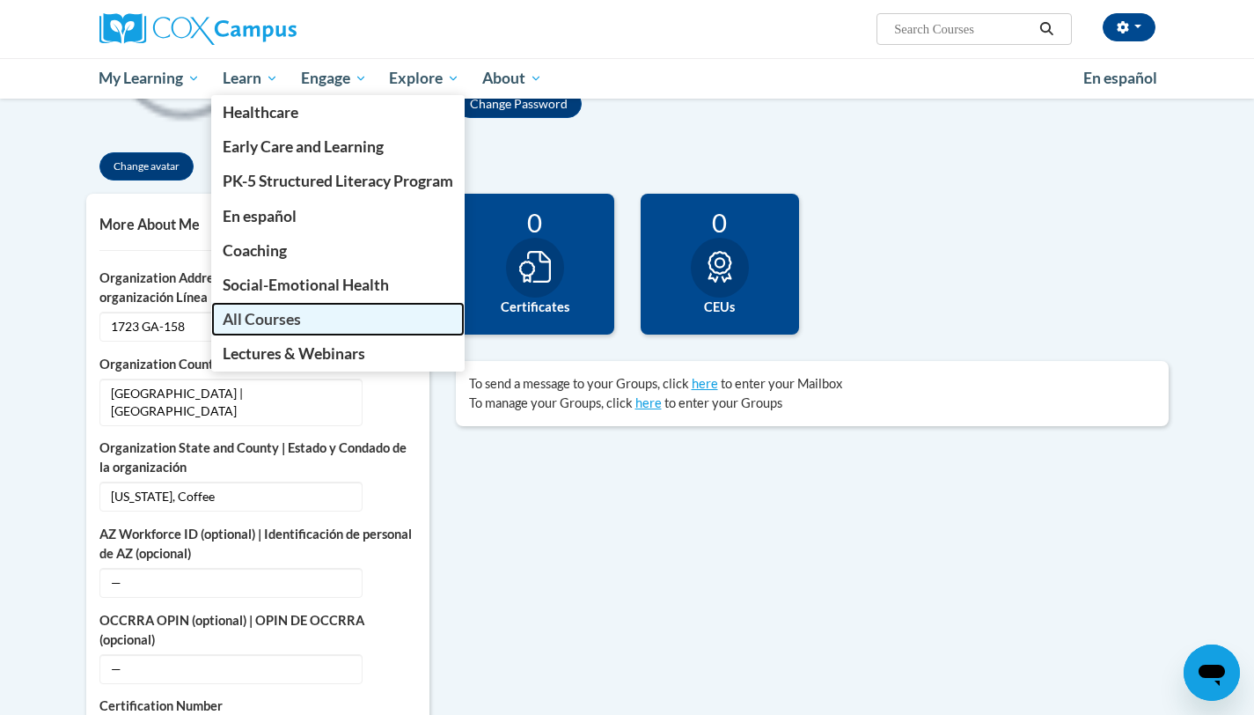
click at [273, 322] on span "All Courses" at bounding box center [262, 319] width 78 height 18
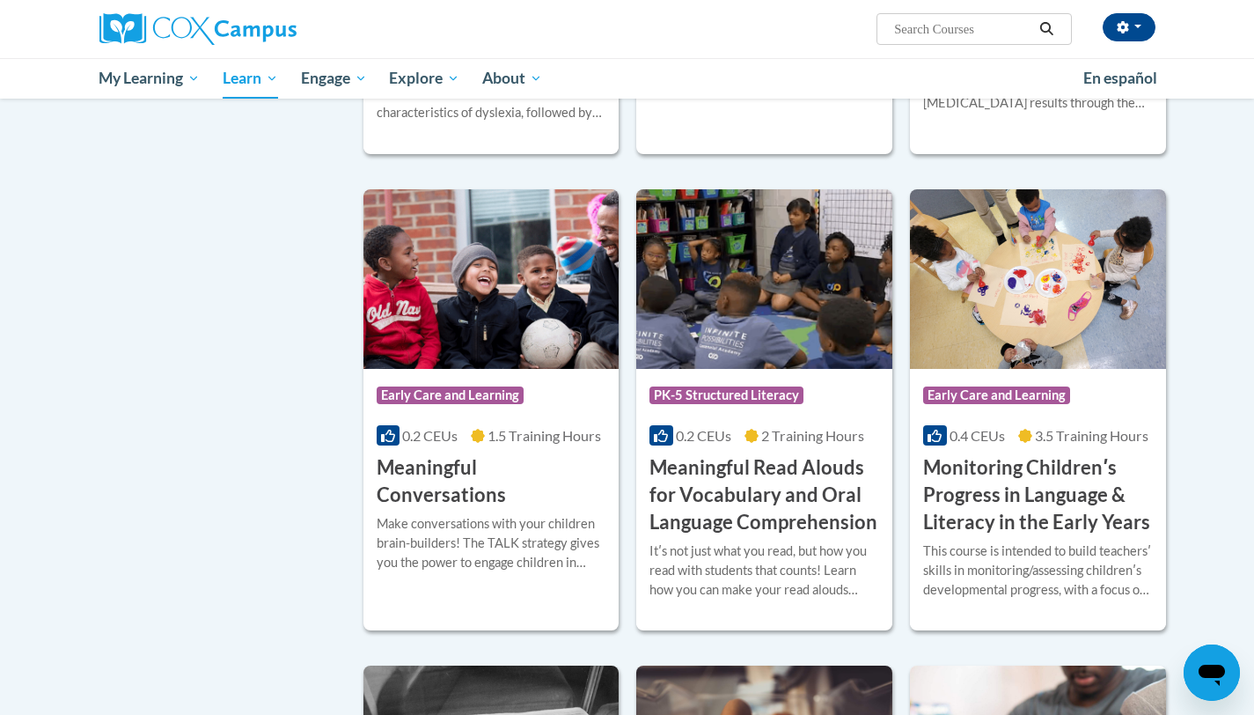
scroll to position [2473, 0]
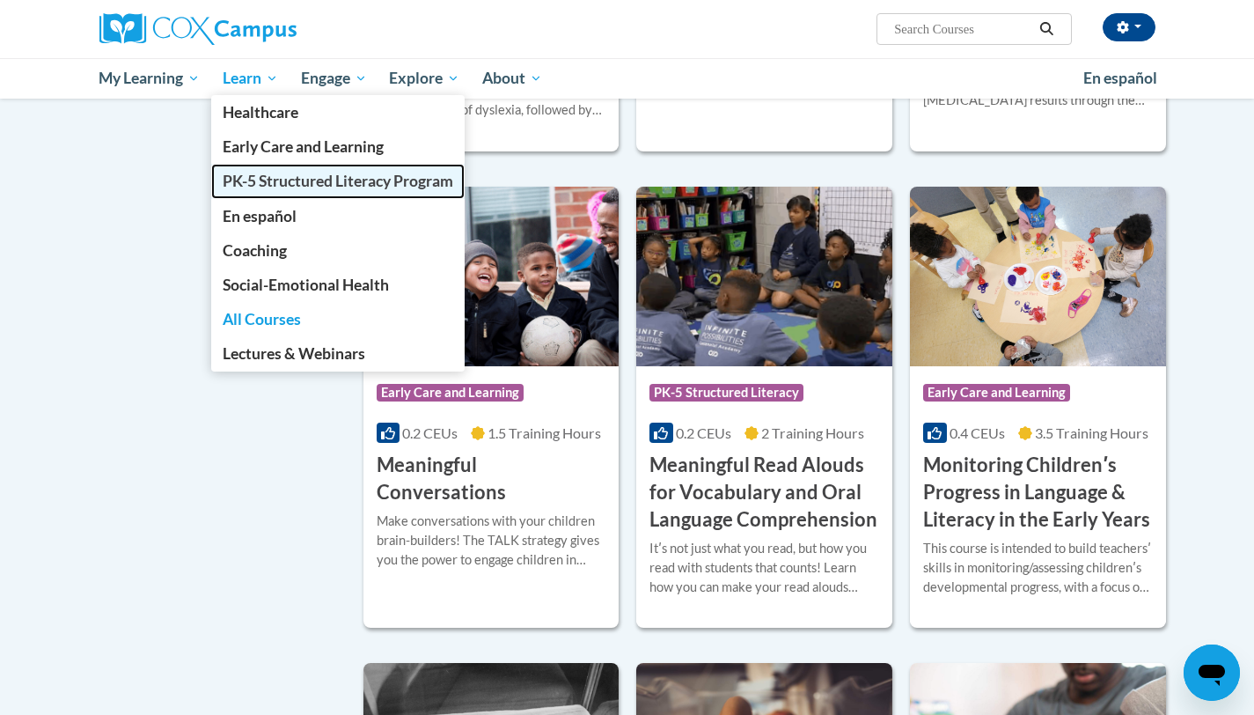
click at [256, 175] on span "PK-5 Structured Literacy Program" at bounding box center [338, 181] width 231 height 18
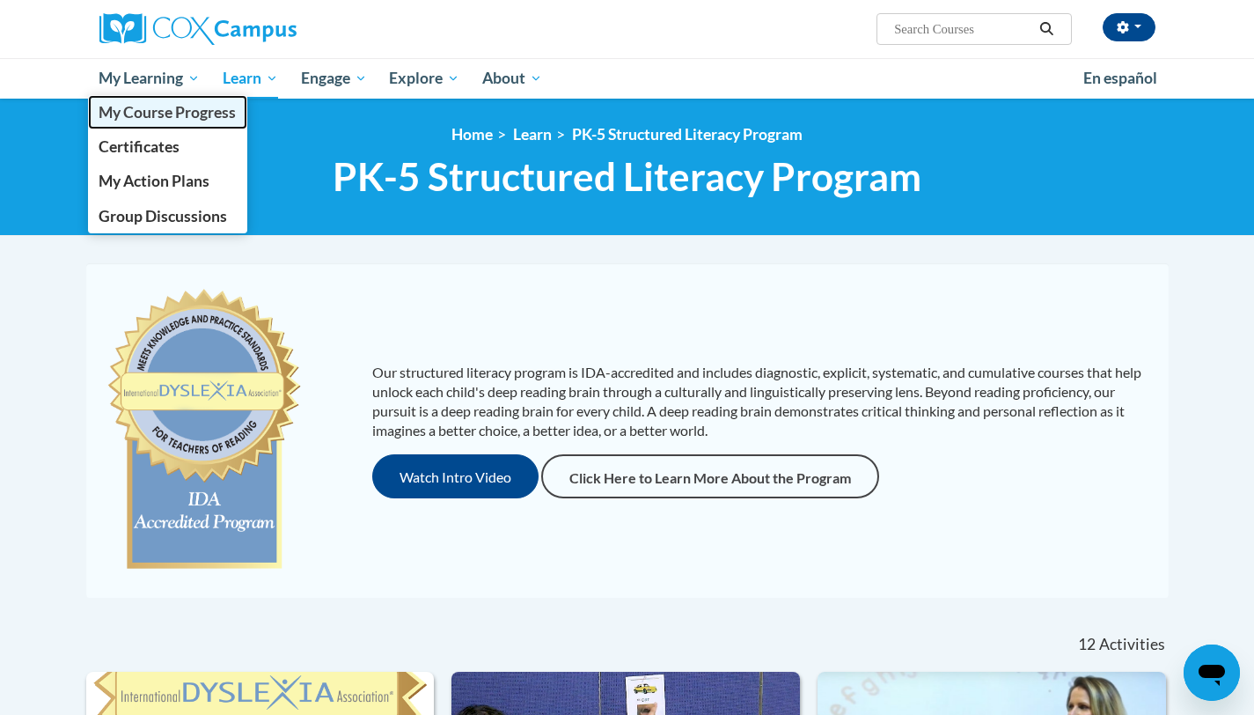
click at [173, 112] on span "My Course Progress" at bounding box center [167, 112] width 137 height 18
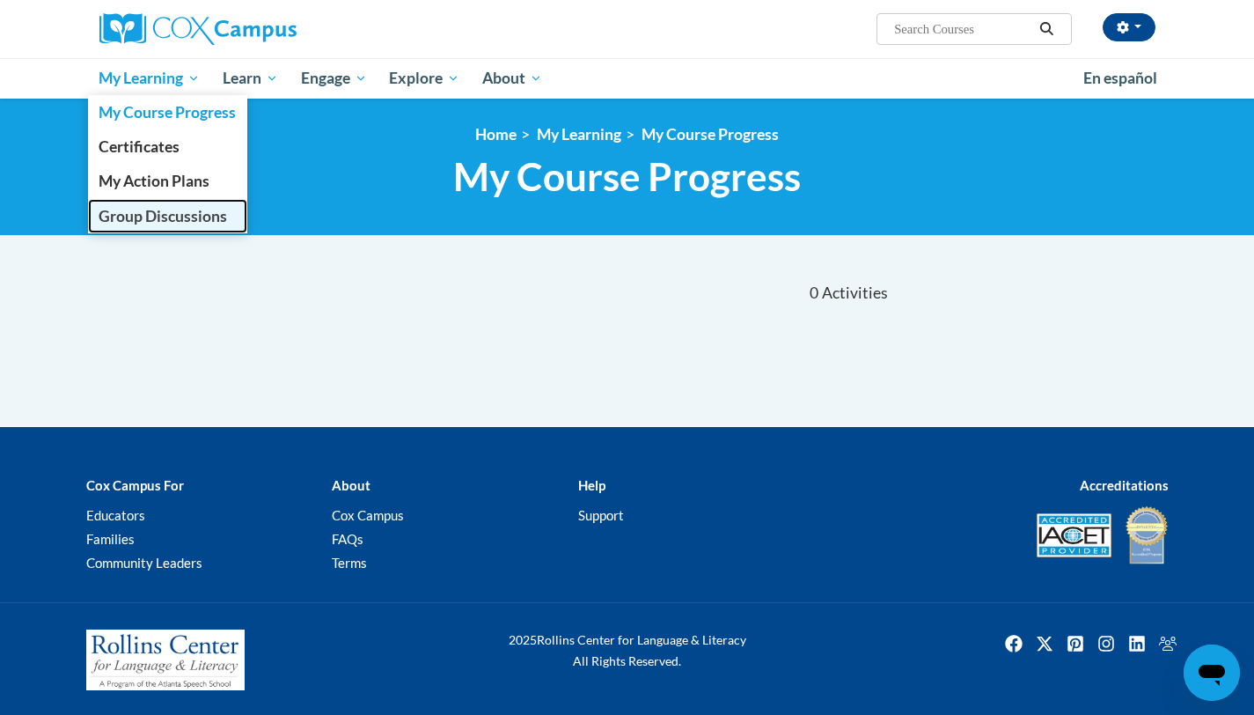
click at [155, 209] on span "Group Discussions" at bounding box center [163, 216] width 129 height 18
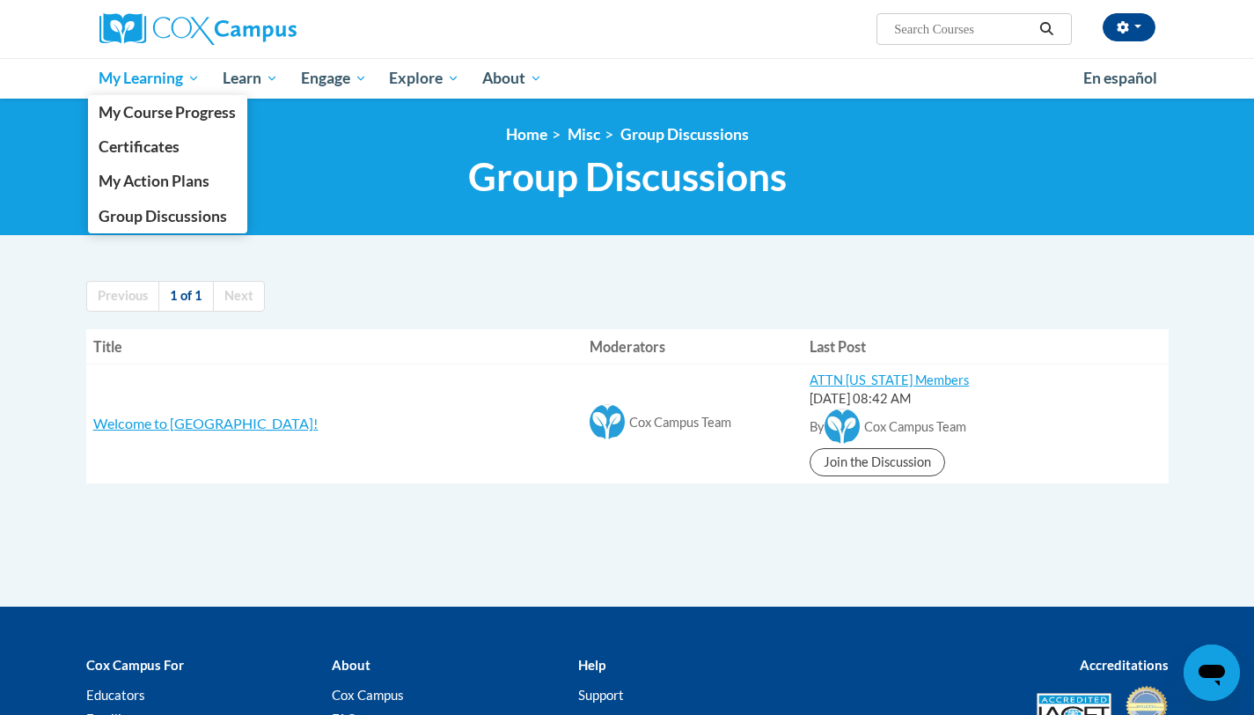
click at [165, 85] on span "My Learning" at bounding box center [149, 78] width 101 height 21
click at [143, 175] on span "My Action Plans" at bounding box center [154, 181] width 111 height 18
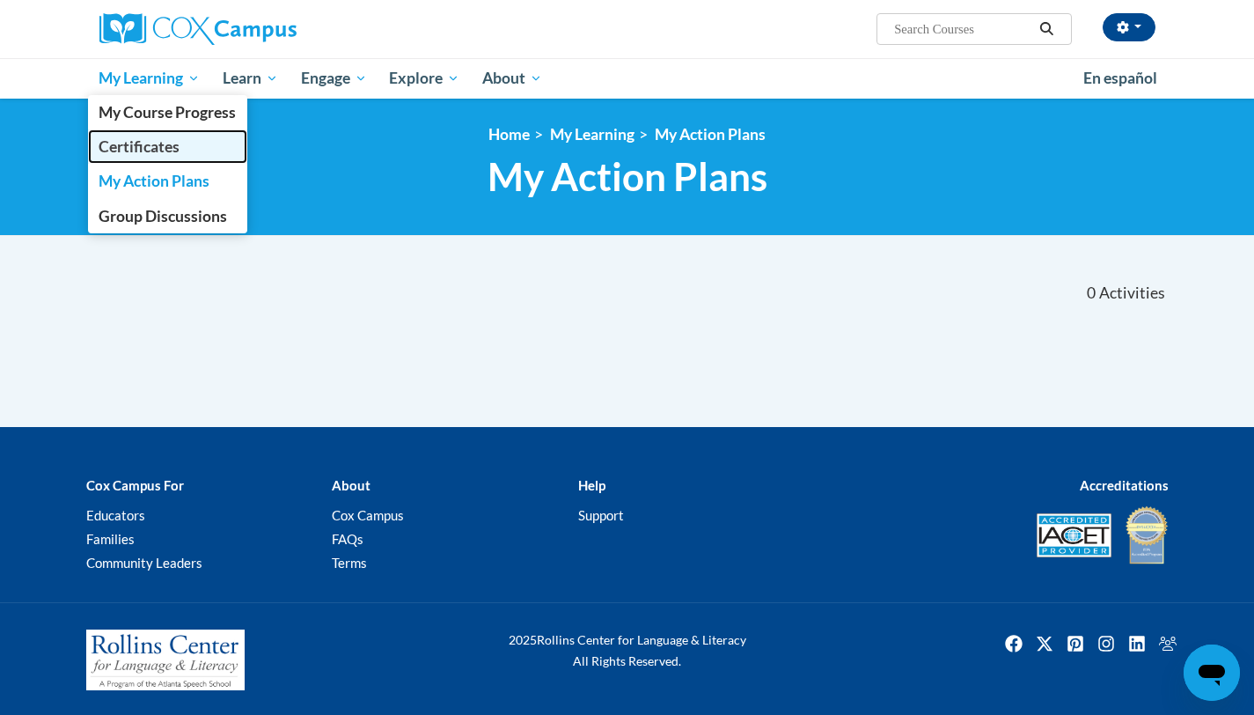
click at [144, 141] on span "Certificates" at bounding box center [139, 146] width 81 height 18
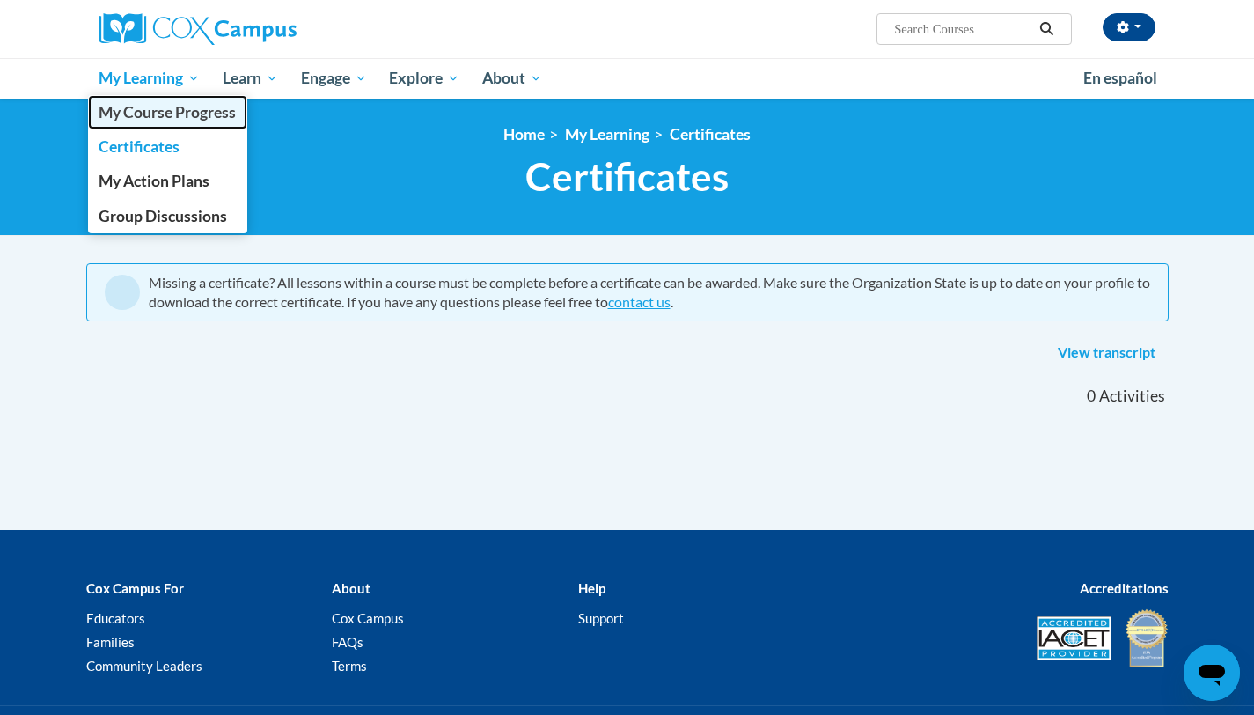
click at [158, 115] on span "My Course Progress" at bounding box center [167, 112] width 137 height 18
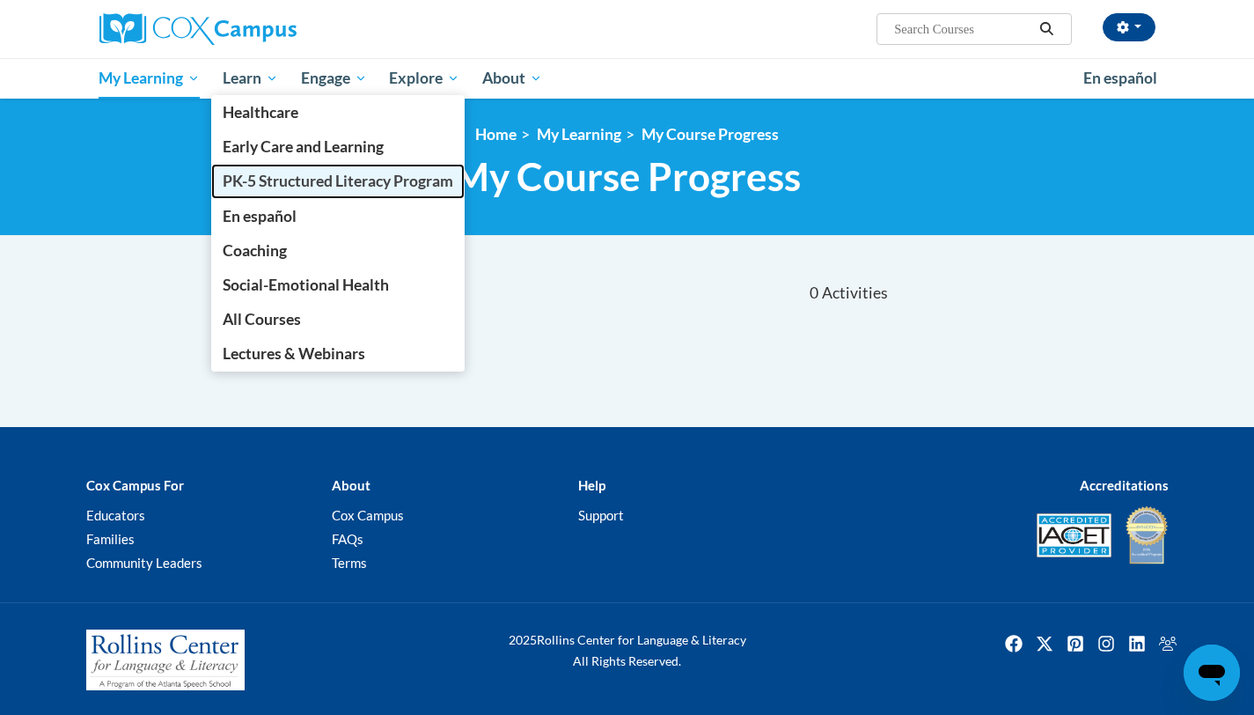
click at [243, 174] on span "PK-5 Structured Literacy Program" at bounding box center [338, 181] width 231 height 18
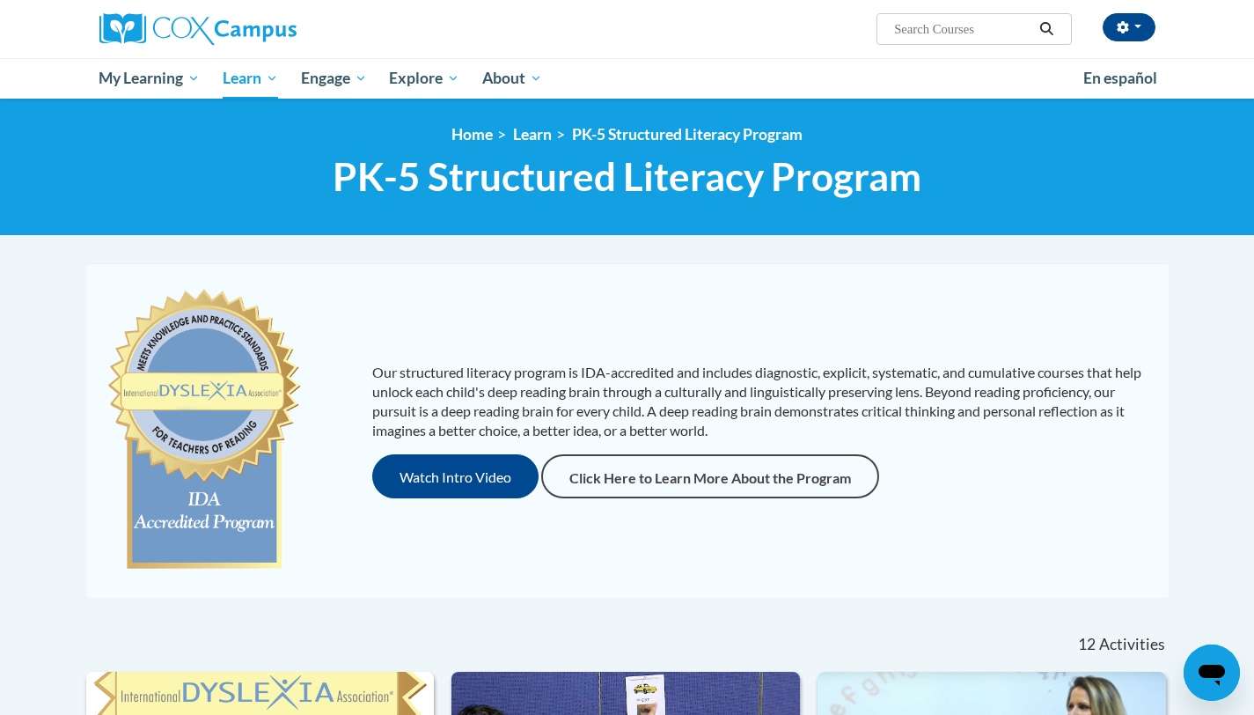
click at [971, 40] on span "Search Search..." at bounding box center [974, 29] width 195 height 32
click at [967, 33] on input "Search..." at bounding box center [963, 28] width 141 height 21
type input "pre-k"
click at [1052, 33] on icon "Search" at bounding box center [1047, 28] width 16 height 13
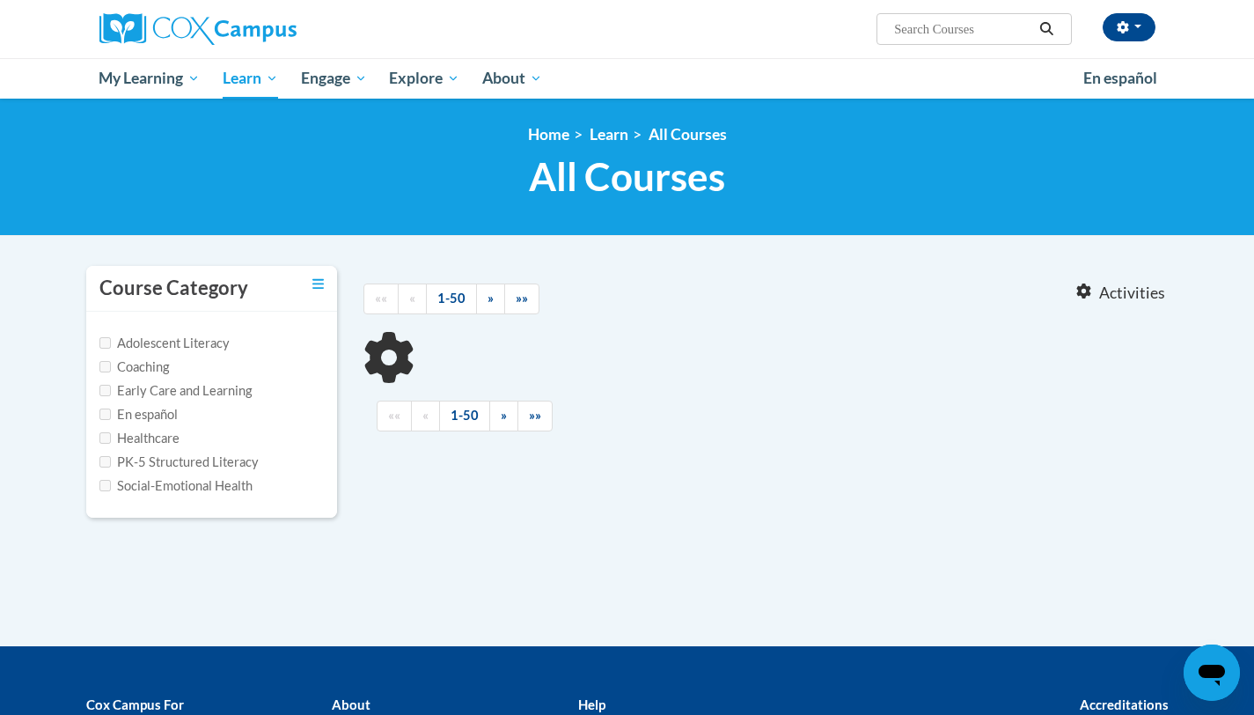
type input "pre-k"
click at [107, 385] on input "Early Care and Learning" at bounding box center [104, 390] width 11 height 11
checkbox input "true"
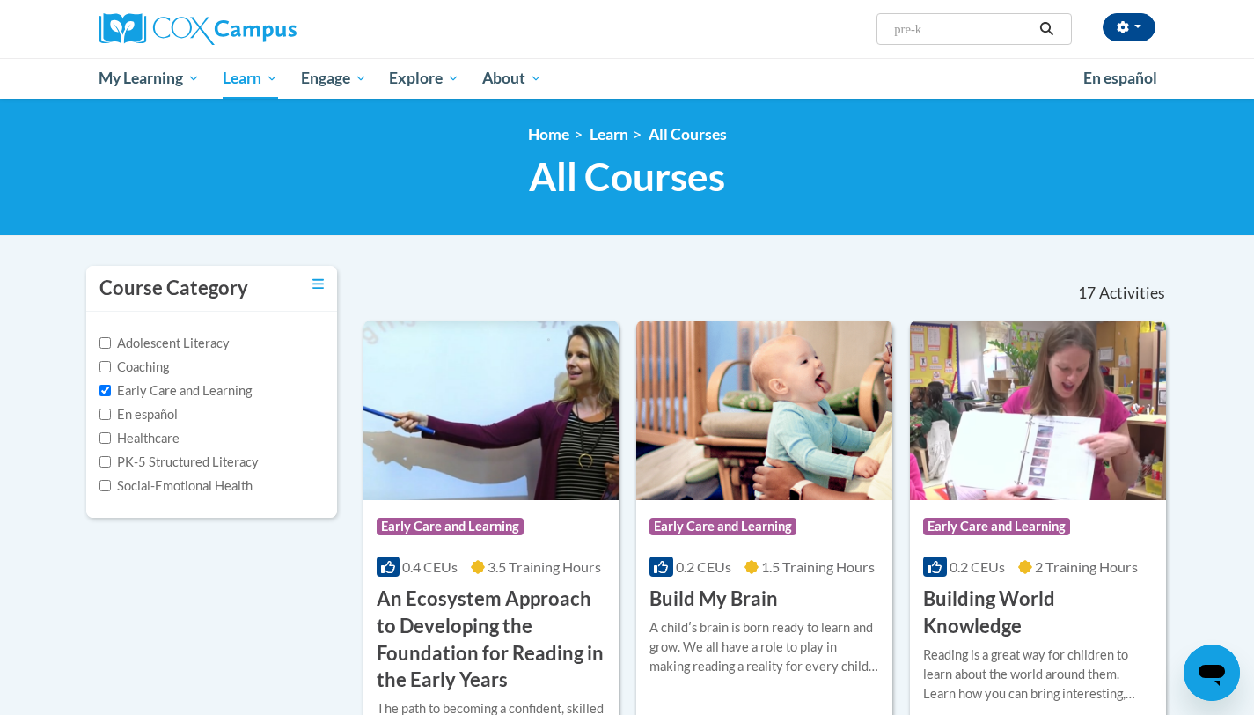
scroll to position [4, 0]
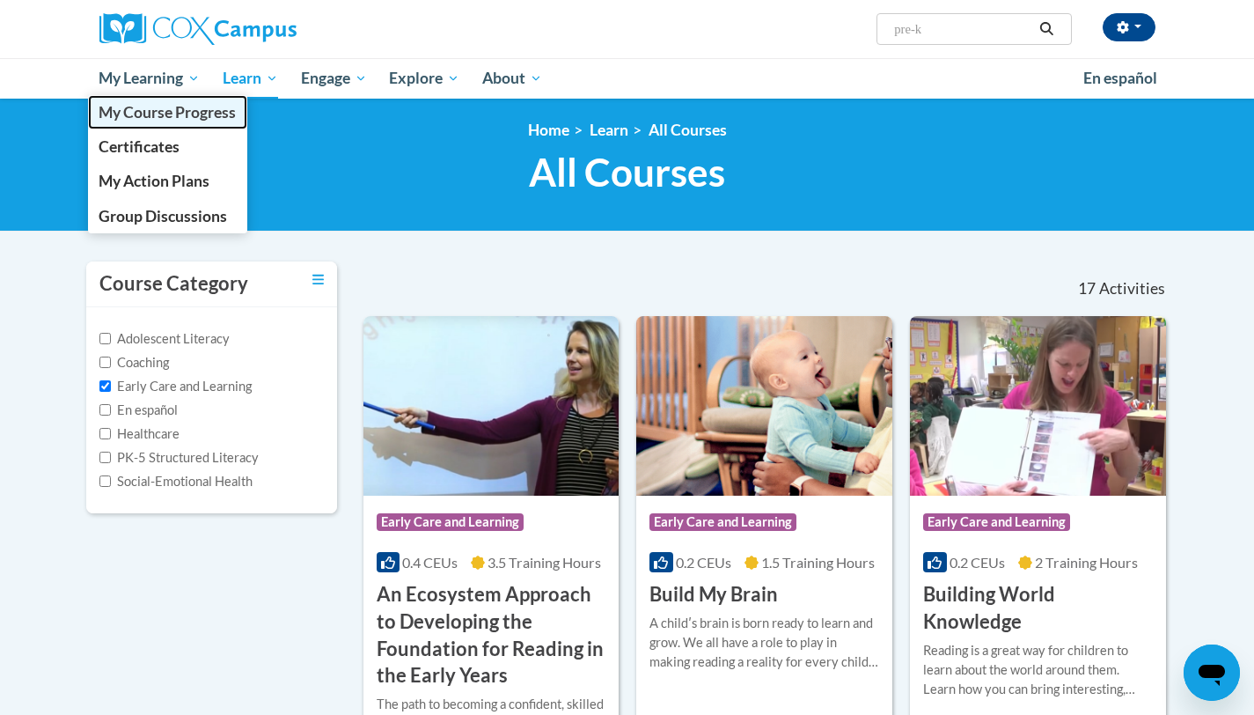
click at [155, 109] on span "My Course Progress" at bounding box center [167, 112] width 137 height 18
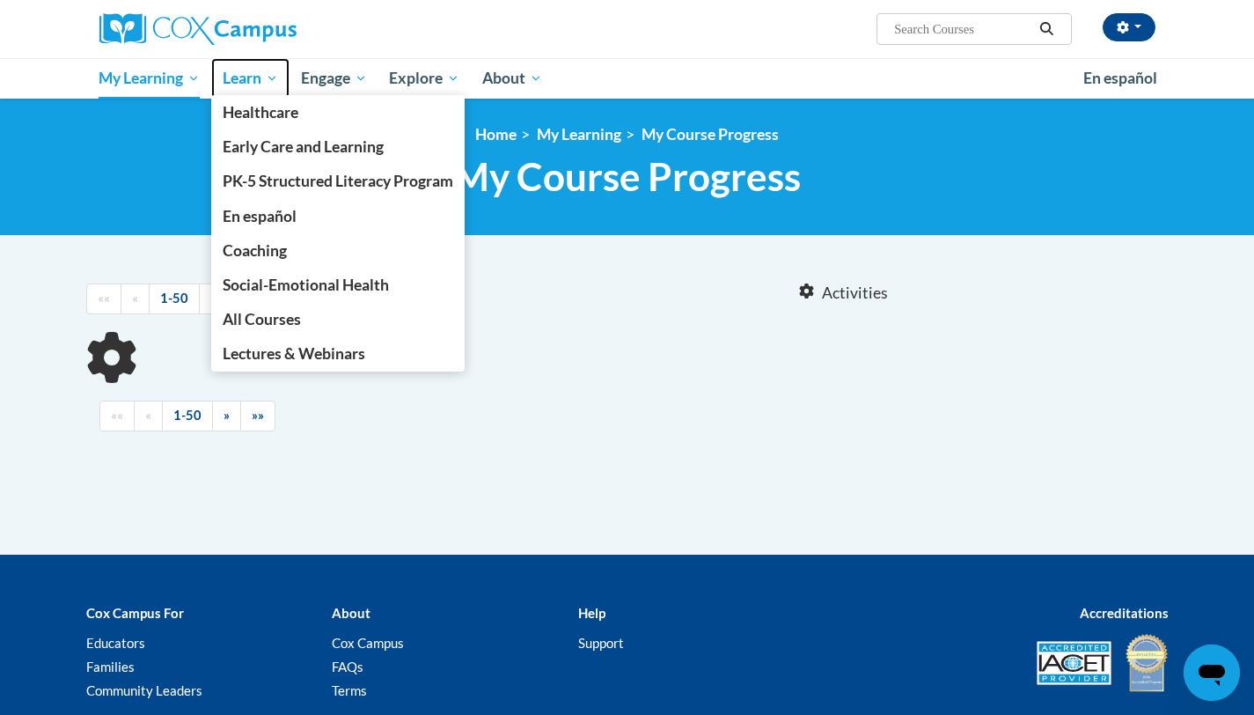
click at [231, 80] on span "Learn" at bounding box center [250, 78] width 55 height 21
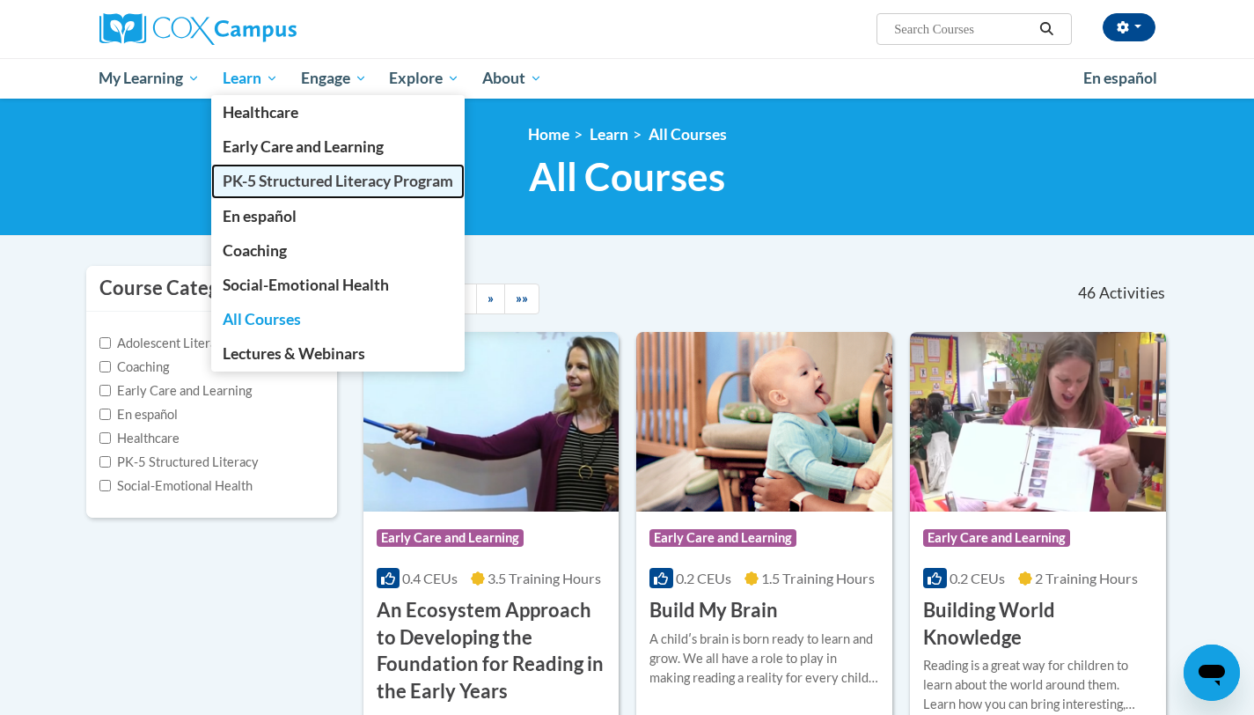
click at [243, 175] on span "PK-5 Structured Literacy Program" at bounding box center [338, 181] width 231 height 18
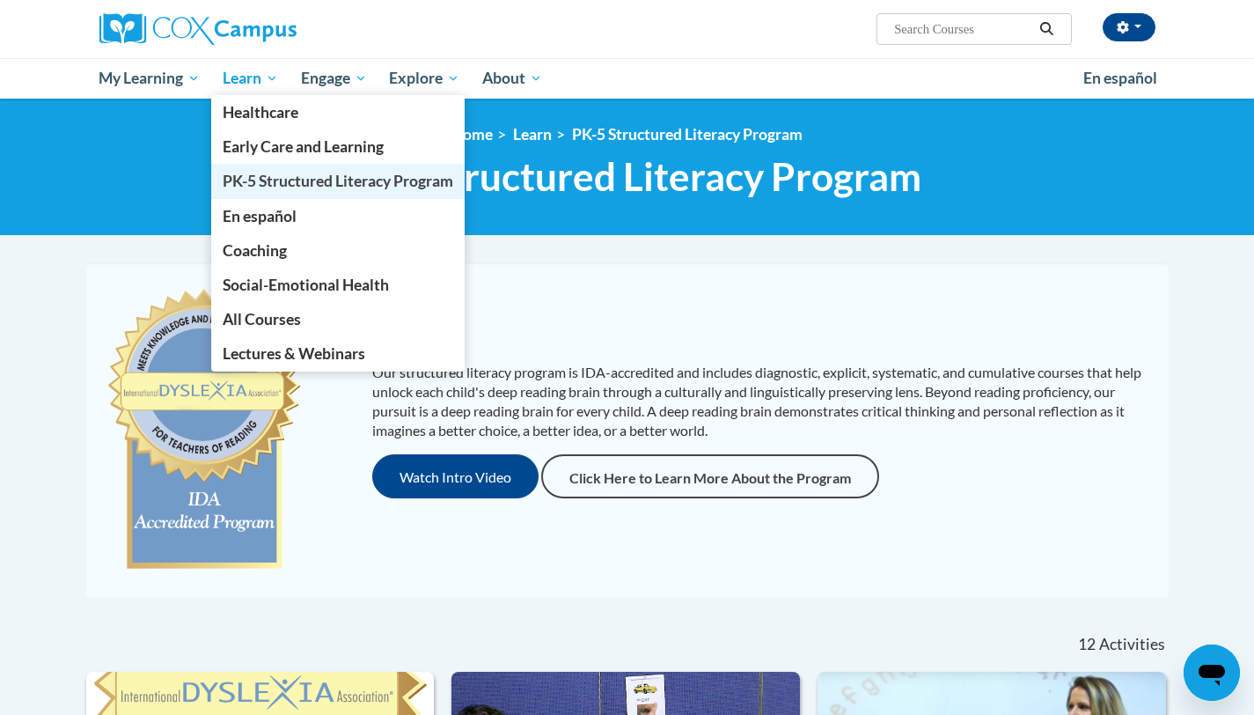
click at [257, 180] on span "PK-5 Structured Literacy Program" at bounding box center [338, 181] width 231 height 18
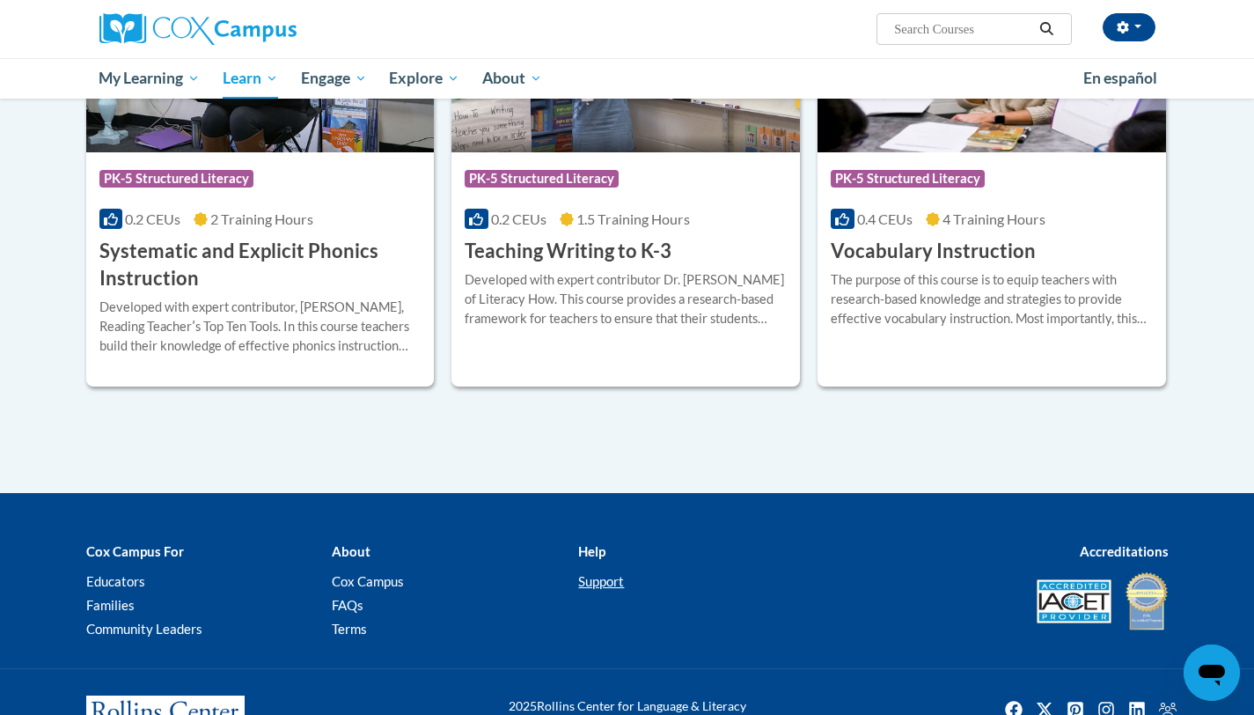
scroll to position [2094, 0]
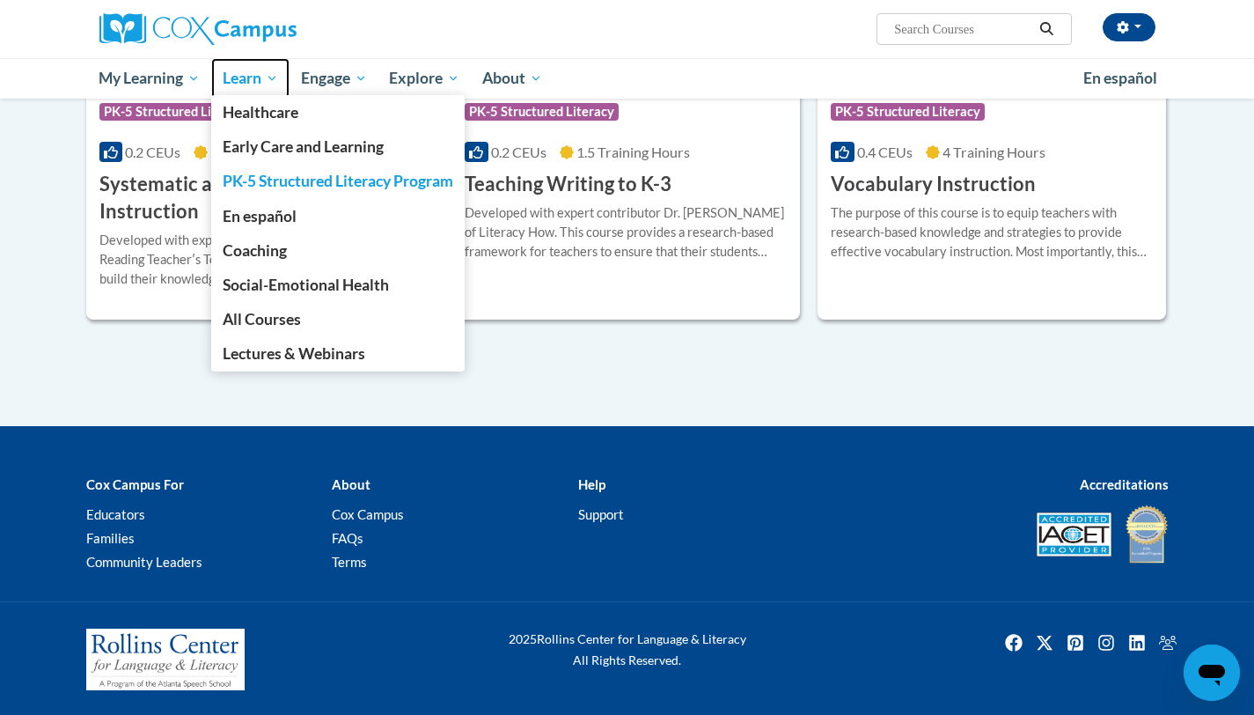
click at [236, 80] on span "Learn" at bounding box center [250, 78] width 55 height 21
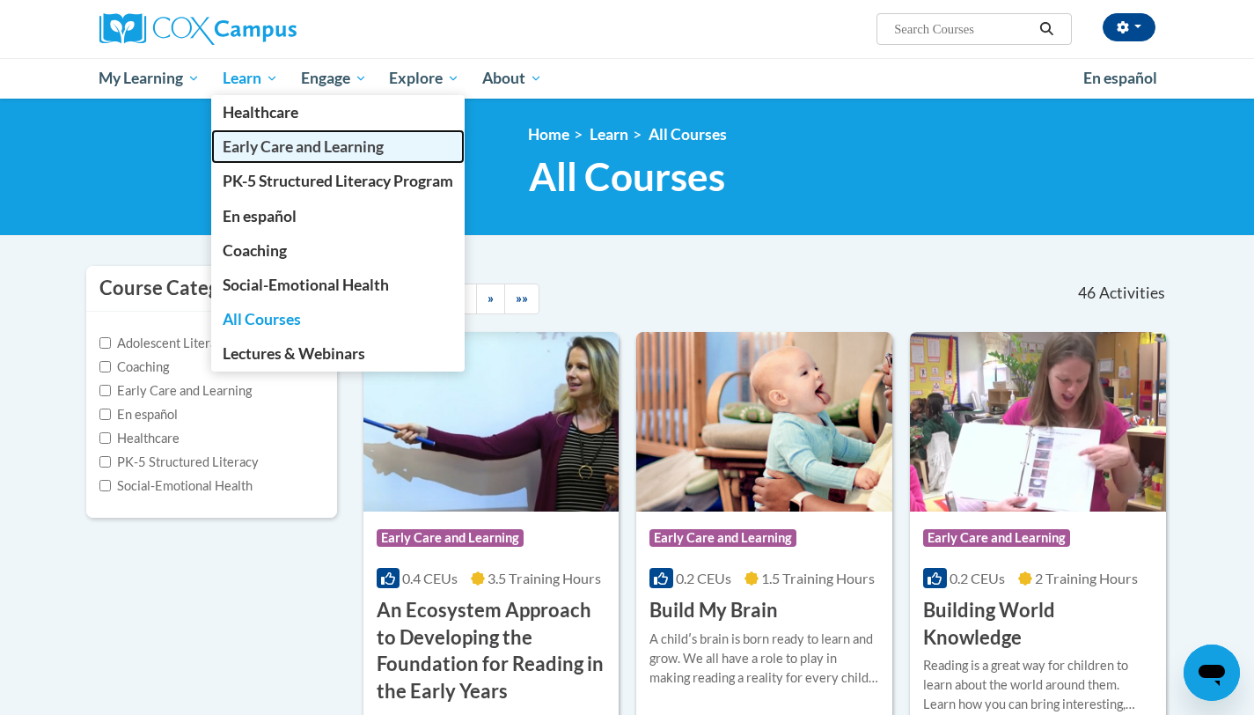
click at [241, 132] on link "Early Care and Learning" at bounding box center [338, 146] width 254 height 34
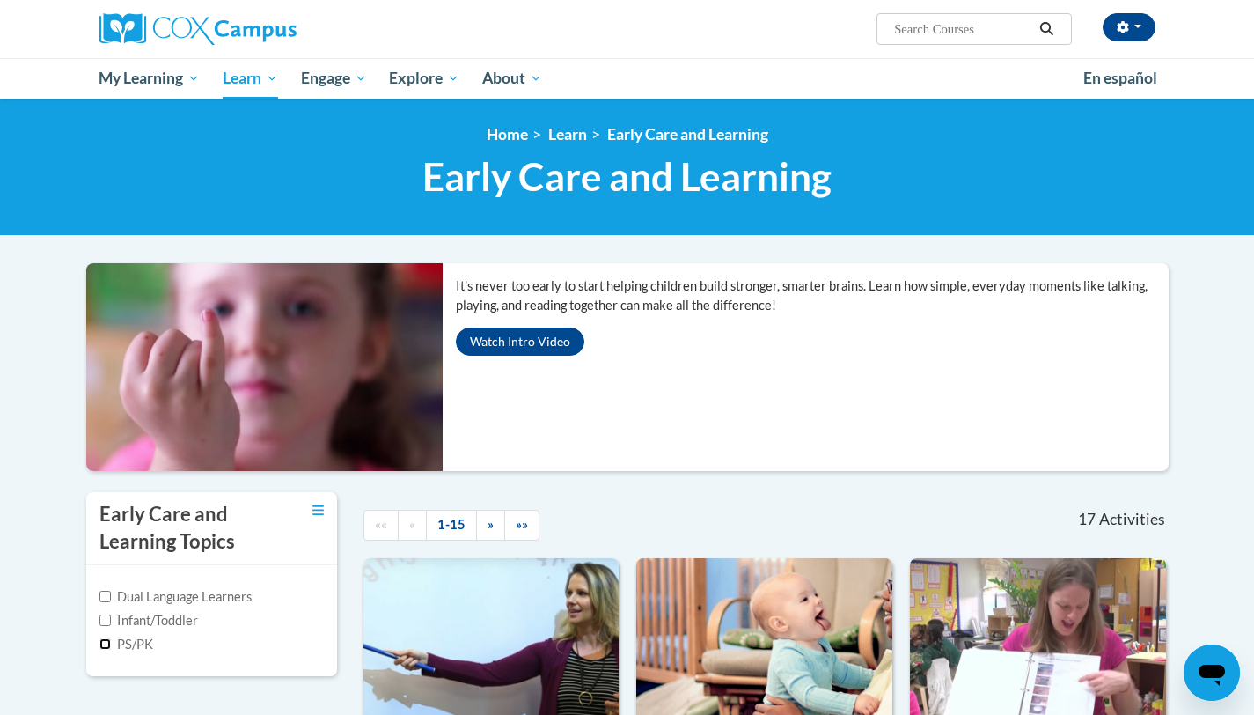
click at [109, 644] on input "PS/PK" at bounding box center [104, 643] width 11 height 11
checkbox input "true"
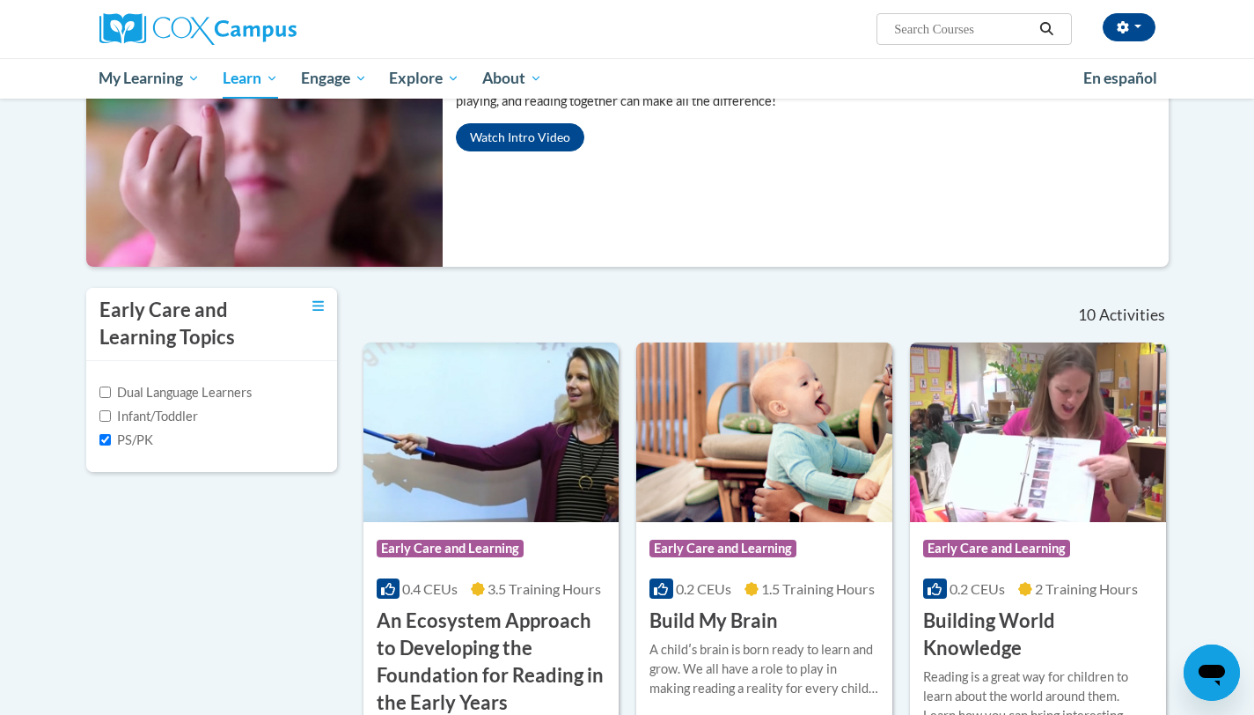
scroll to position [210, 0]
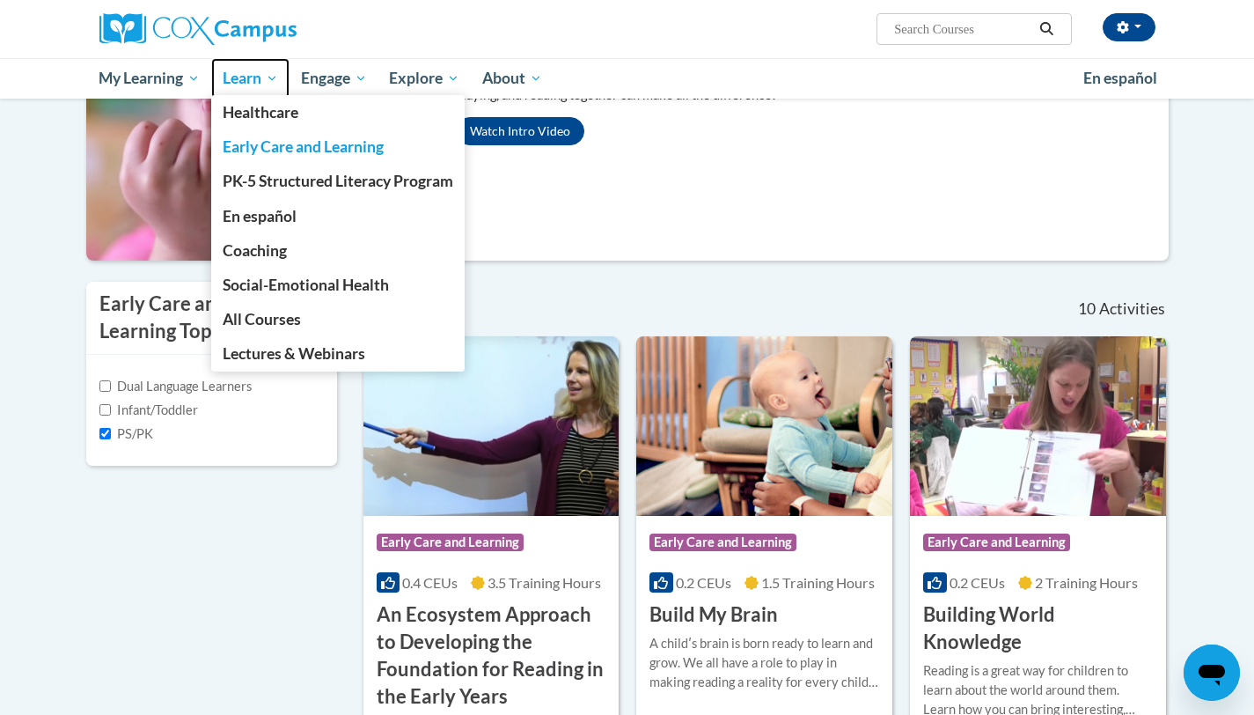
click at [261, 75] on span "Learn" at bounding box center [250, 78] width 55 height 21
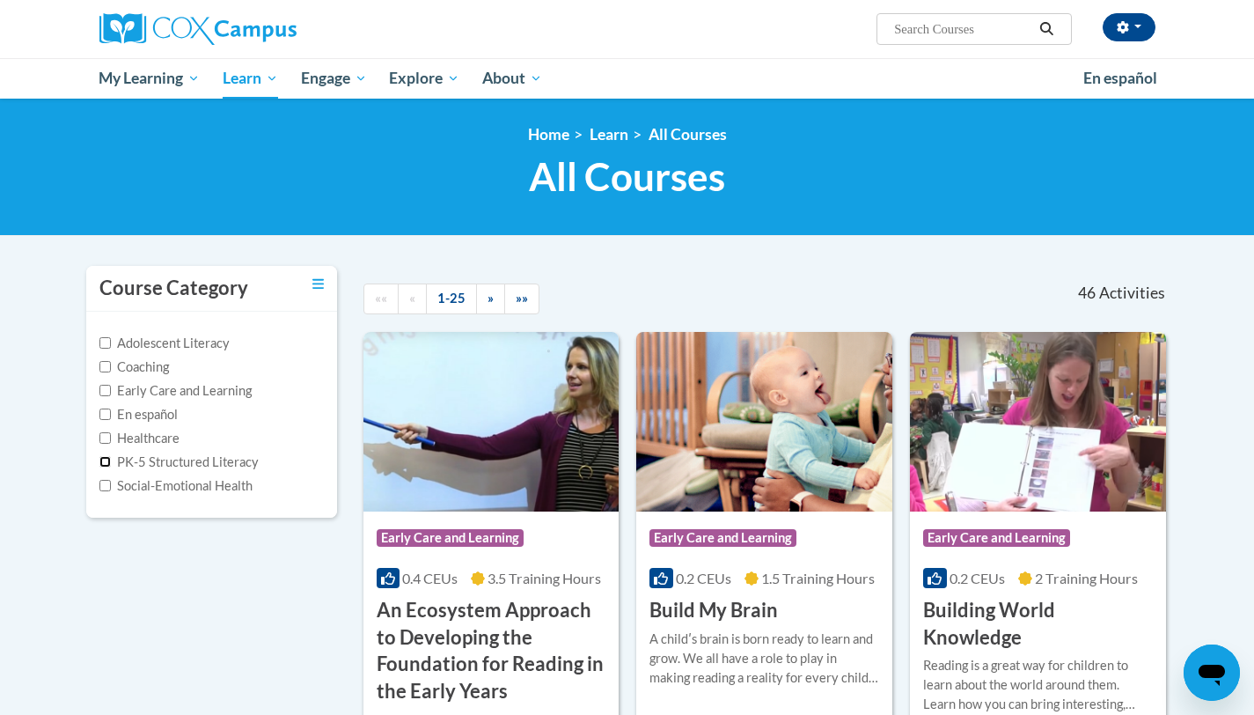
click at [103, 460] on input "PK-5 Structured Literacy" at bounding box center [104, 461] width 11 height 11
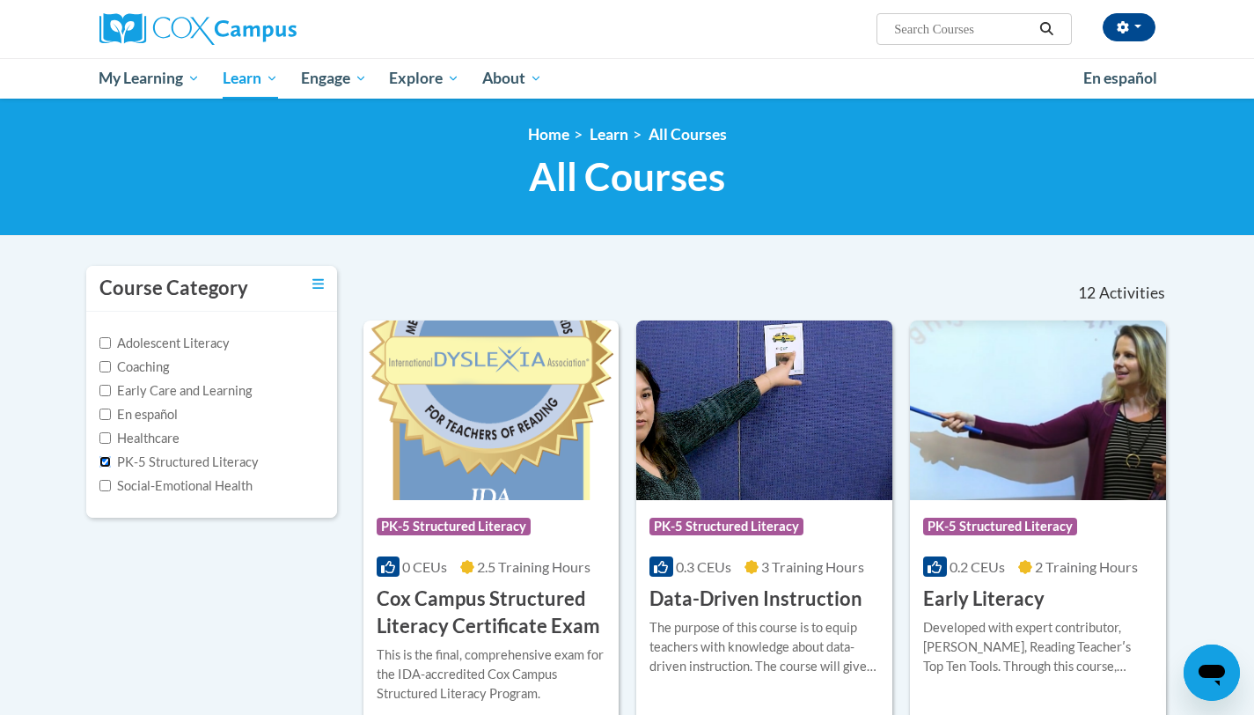
click at [103, 460] on input "PK-5 Structured Literacy" at bounding box center [104, 461] width 11 height 11
checkbox input "false"
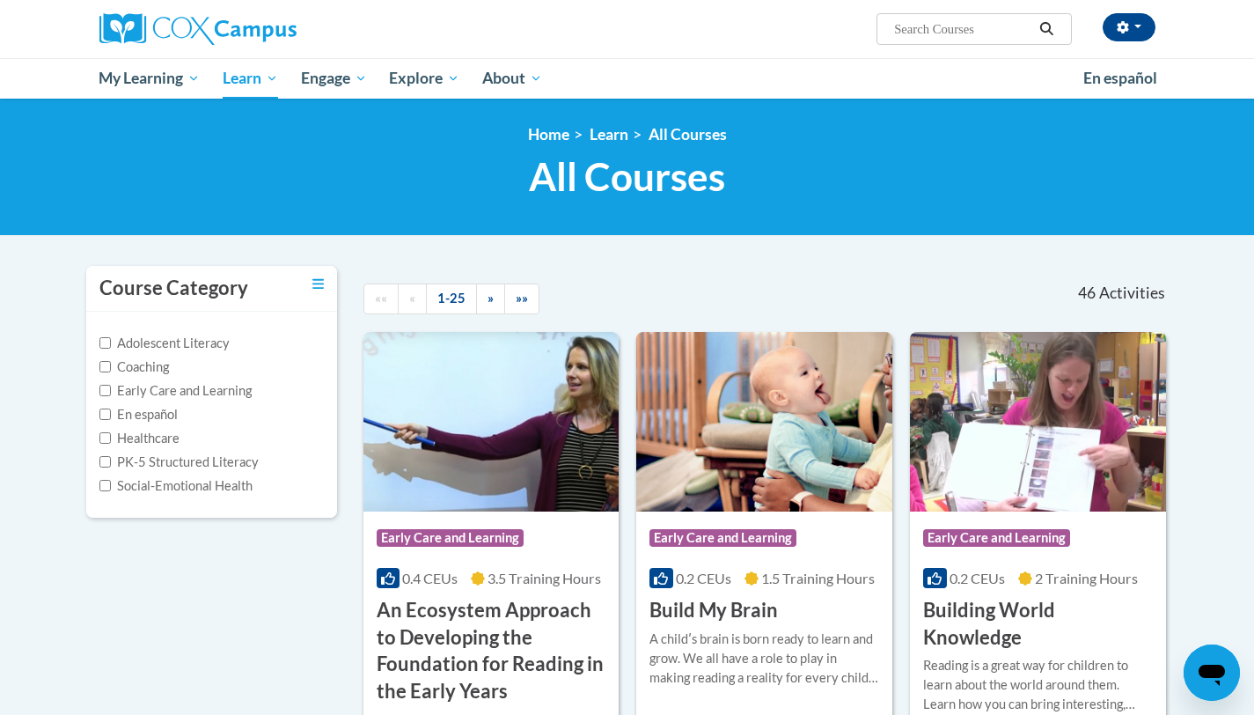
click at [115, 384] on label "Early Care and Learning" at bounding box center [175, 390] width 152 height 19
click at [111, 385] on input "Early Care and Learning" at bounding box center [104, 390] width 11 height 11
checkbox input "true"
